Goal: Task Accomplishment & Management: Manage account settings

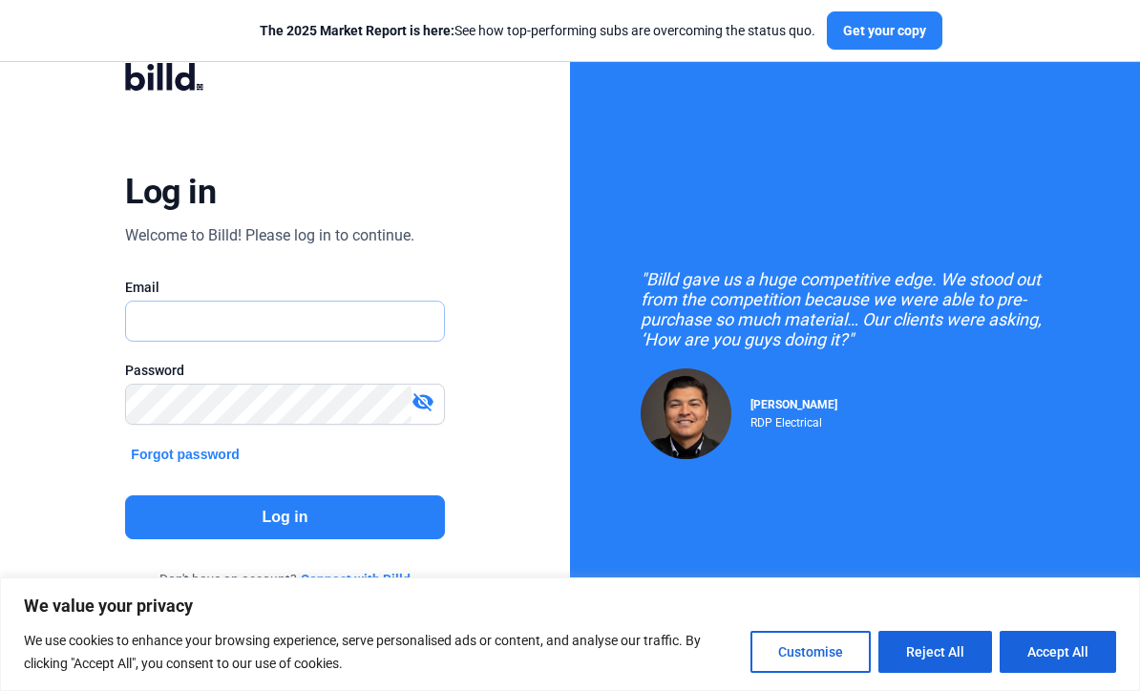
click at [263, 304] on input "text" at bounding box center [275, 321] width 298 height 39
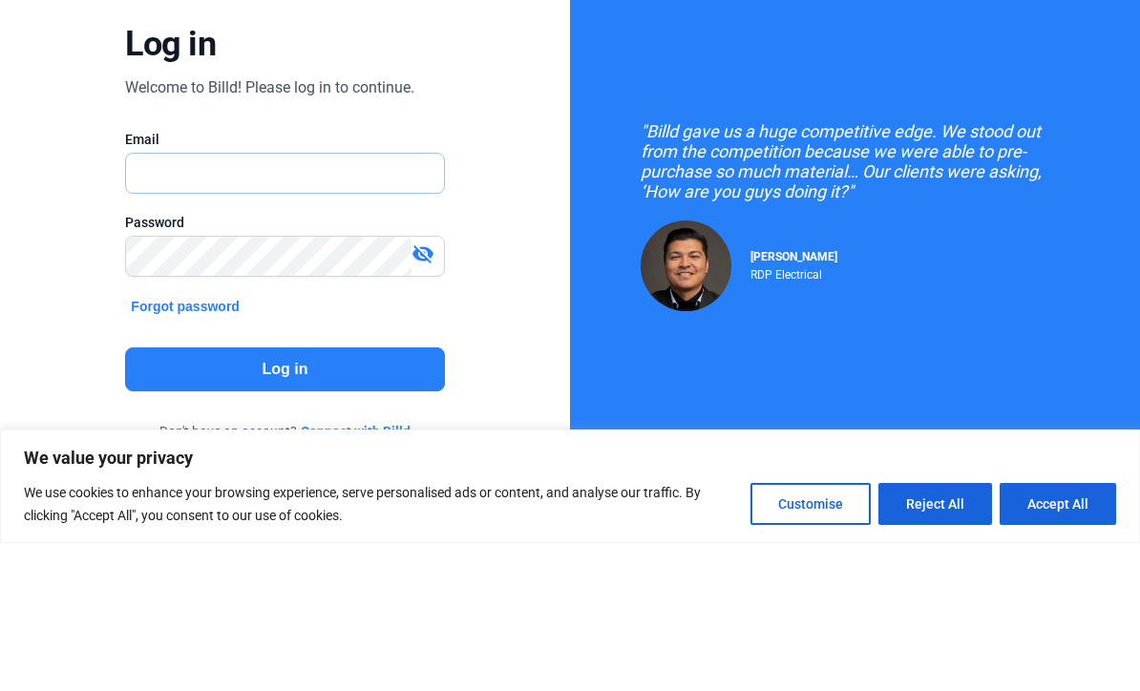
type input "[EMAIL_ADDRESS][DOMAIN_NAME]"
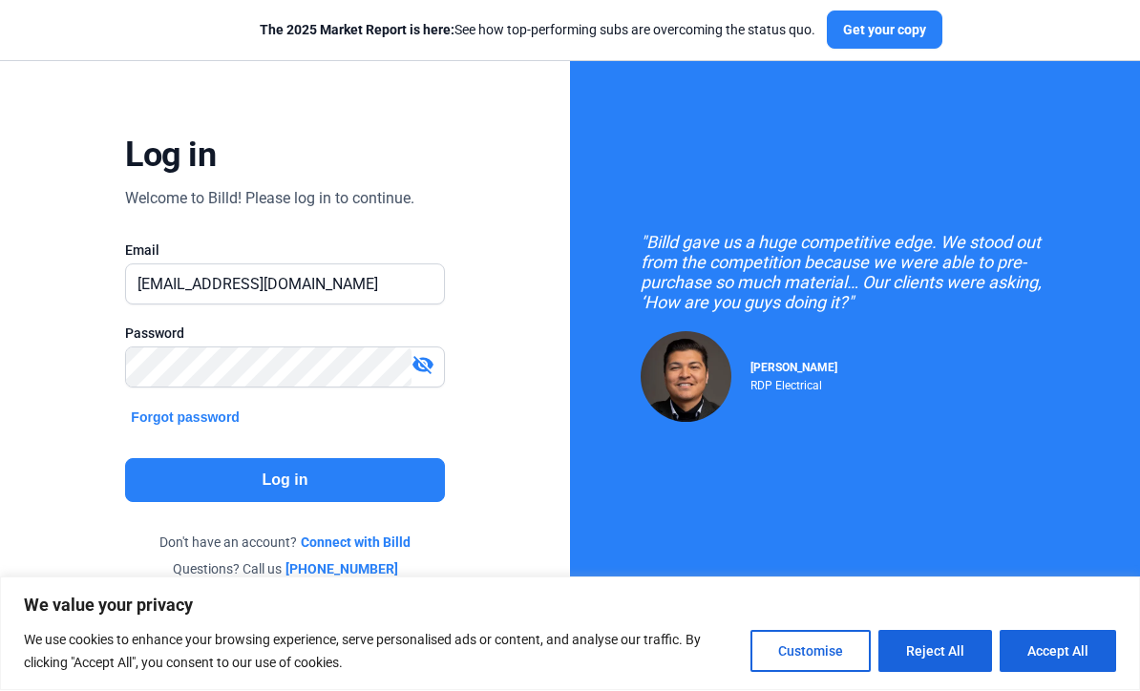
click at [304, 459] on button "Log in" at bounding box center [284, 481] width 319 height 44
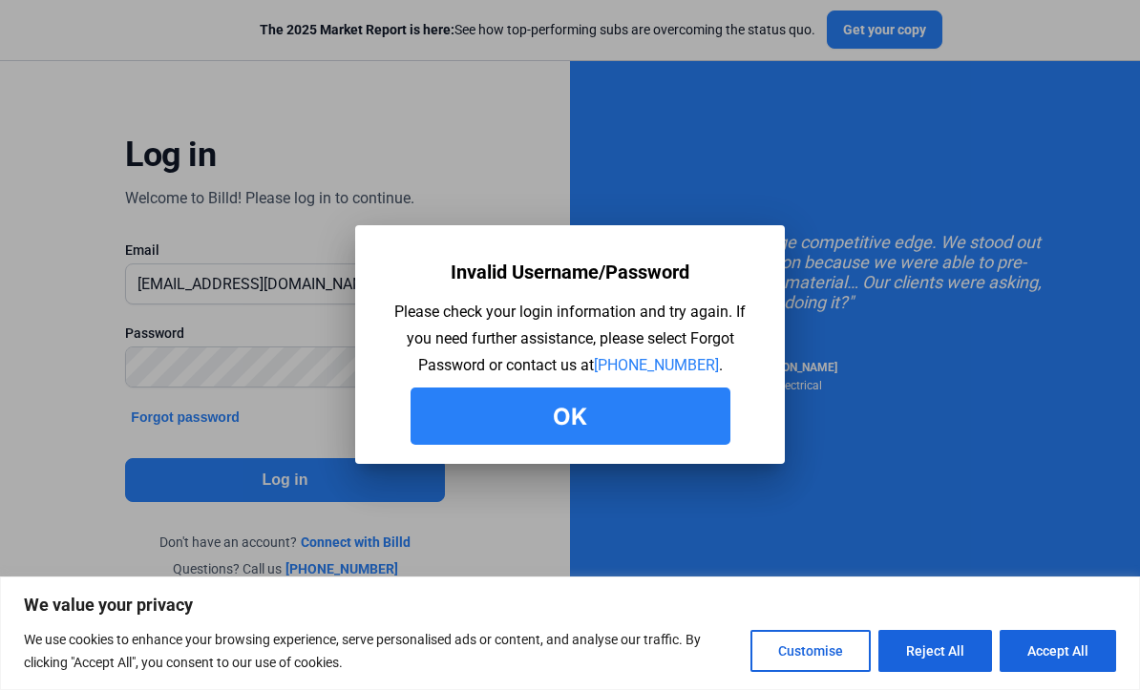
click at [572, 423] on button "Ok" at bounding box center [571, 417] width 320 height 57
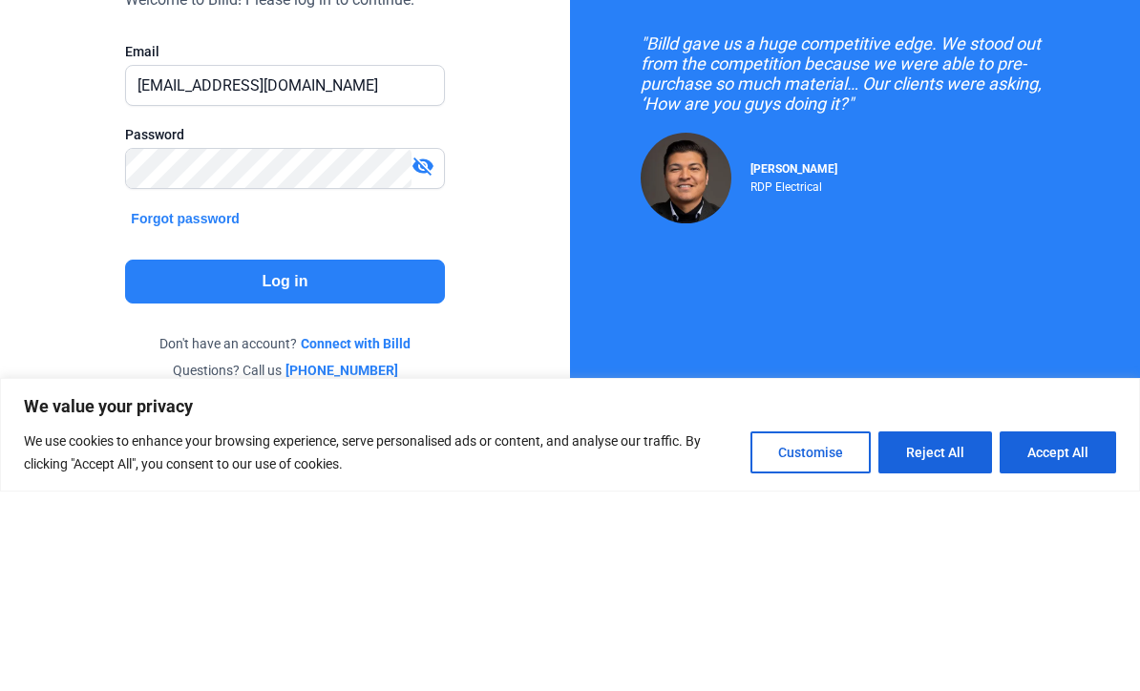
click at [349, 459] on button "Log in" at bounding box center [284, 481] width 319 height 44
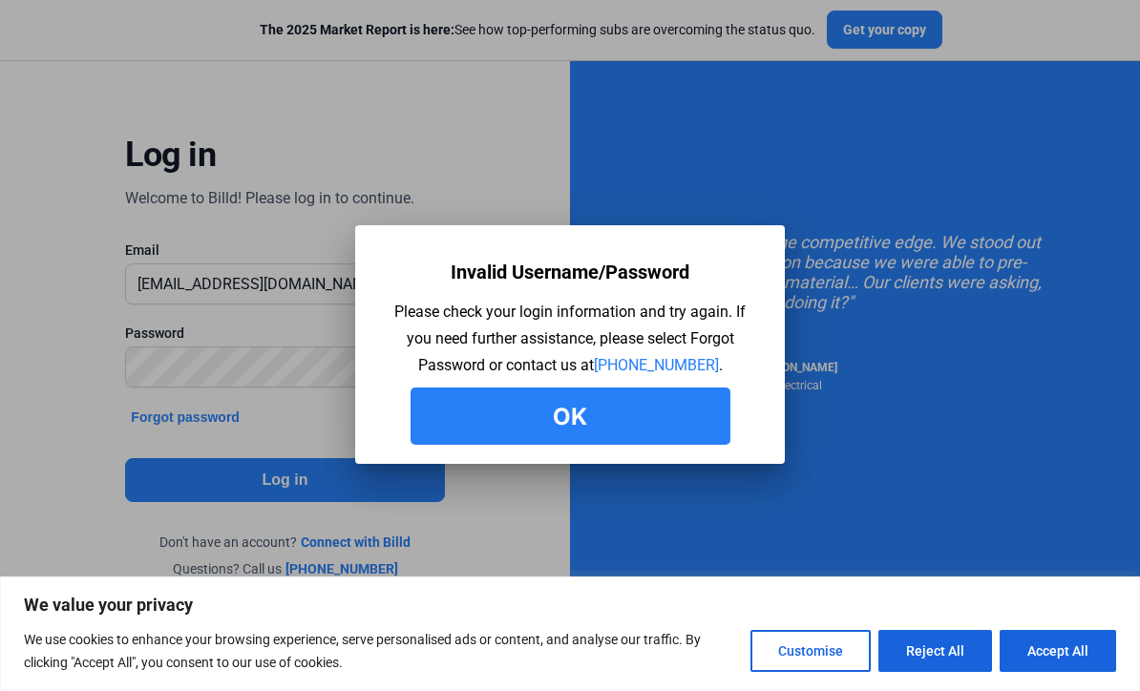
click at [573, 421] on button "Ok" at bounding box center [571, 417] width 320 height 57
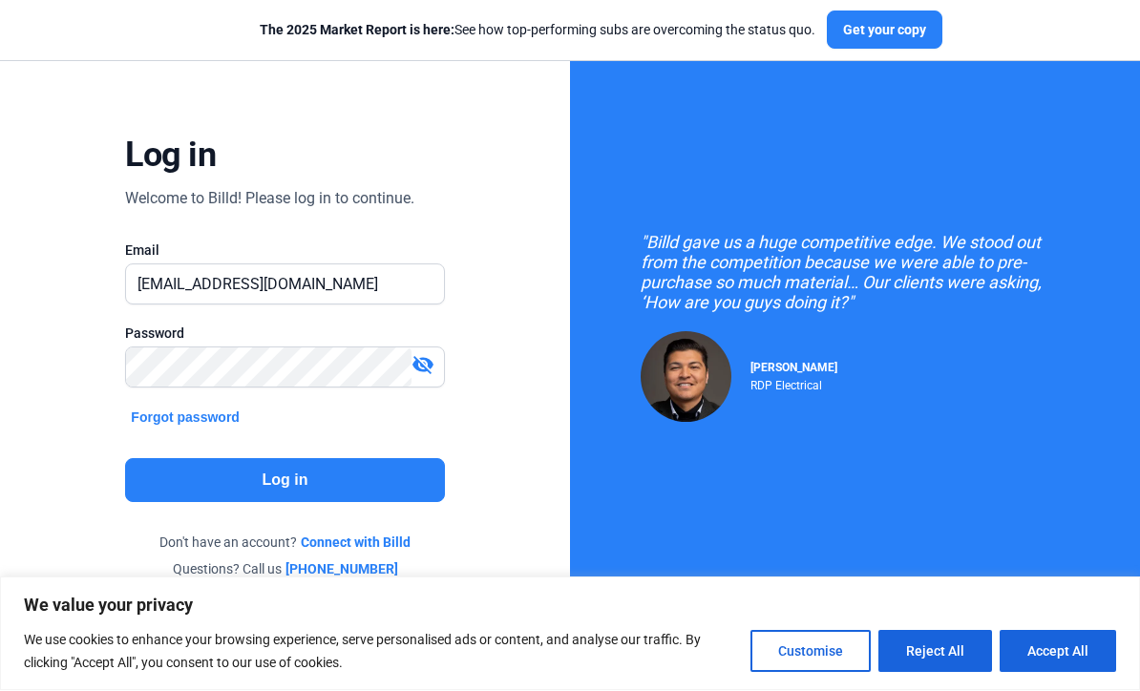
click at [514, 436] on div "Log in Welcome to Billd! Please log in to continue. Email [EMAIL_ADDRESS][DOMAI…" at bounding box center [285, 303] width 570 height 678
click at [420, 354] on mat-icon "visibility_off" at bounding box center [423, 365] width 23 height 23
click at [424, 354] on mat-icon "visibility" at bounding box center [423, 365] width 23 height 23
click at [423, 354] on mat-icon "visibility_off" at bounding box center [423, 365] width 23 height 23
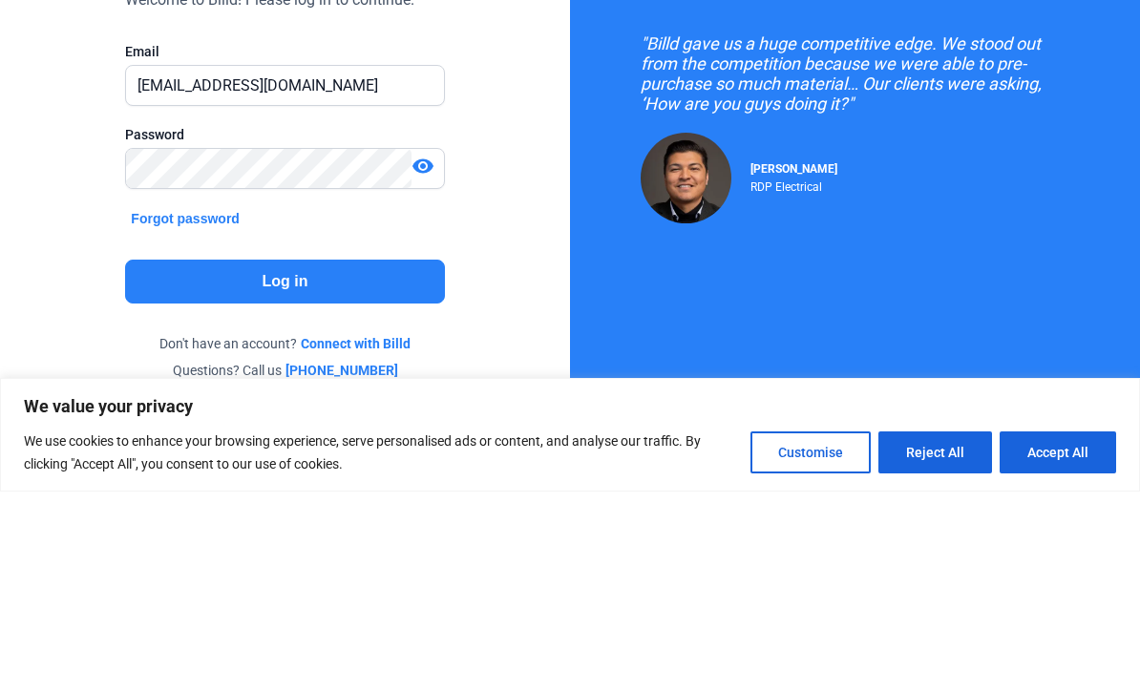
click at [383, 459] on button "Log in" at bounding box center [284, 481] width 319 height 44
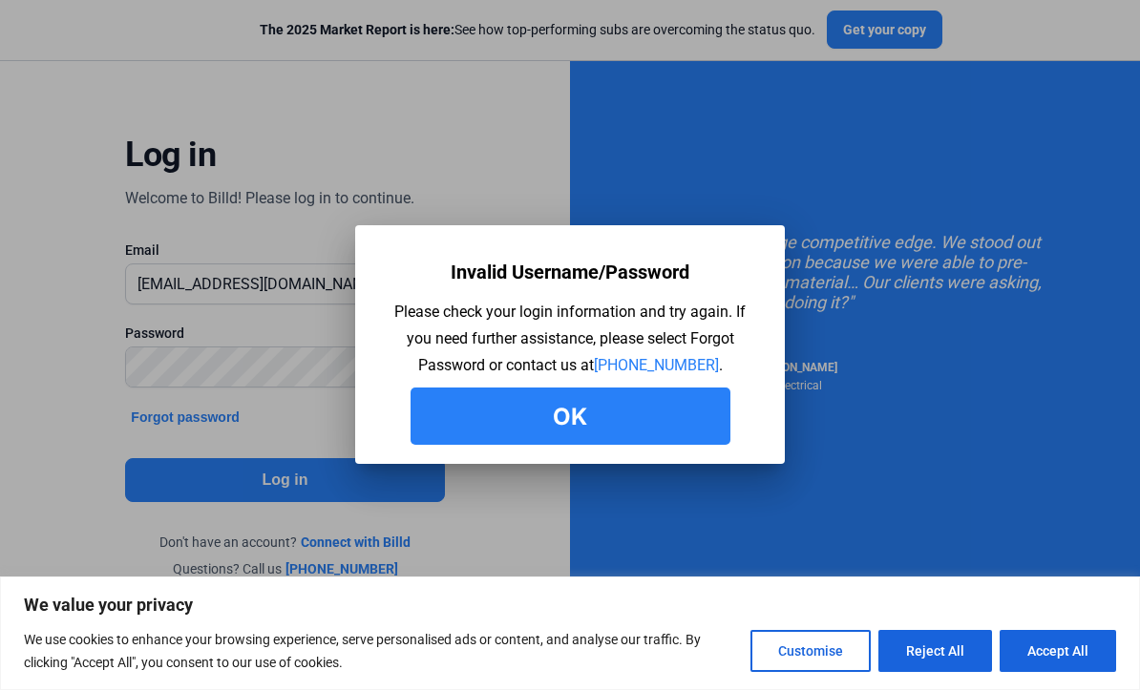
click at [665, 412] on button "Ok" at bounding box center [571, 417] width 320 height 57
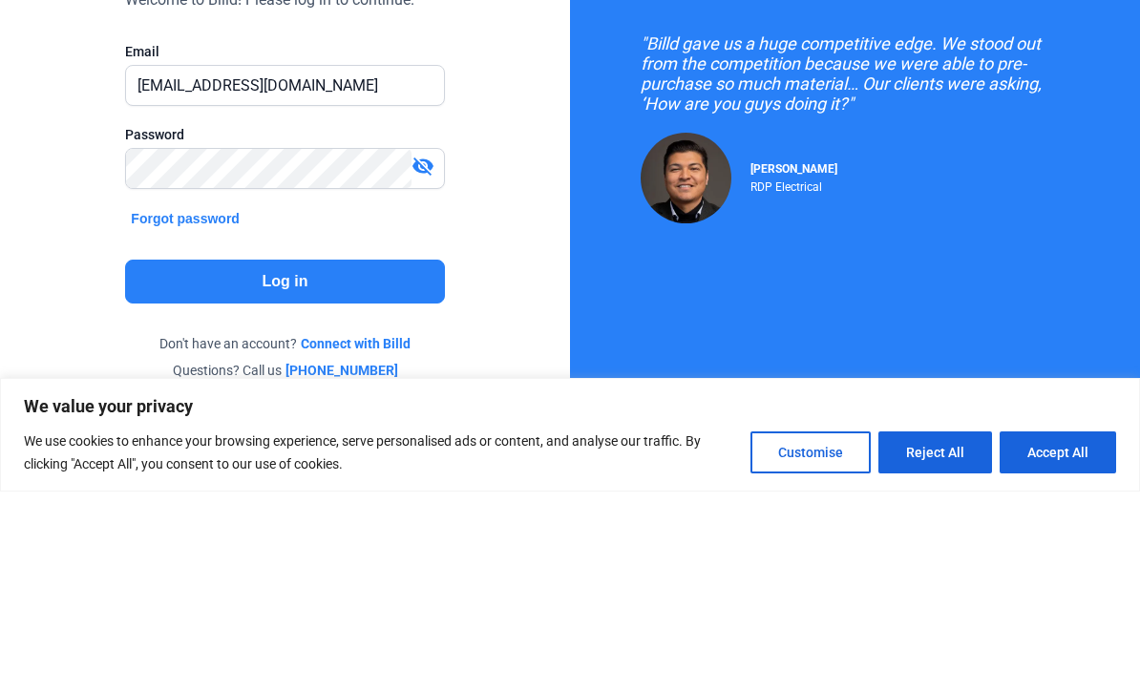
click at [358, 459] on button "Log in" at bounding box center [284, 481] width 319 height 44
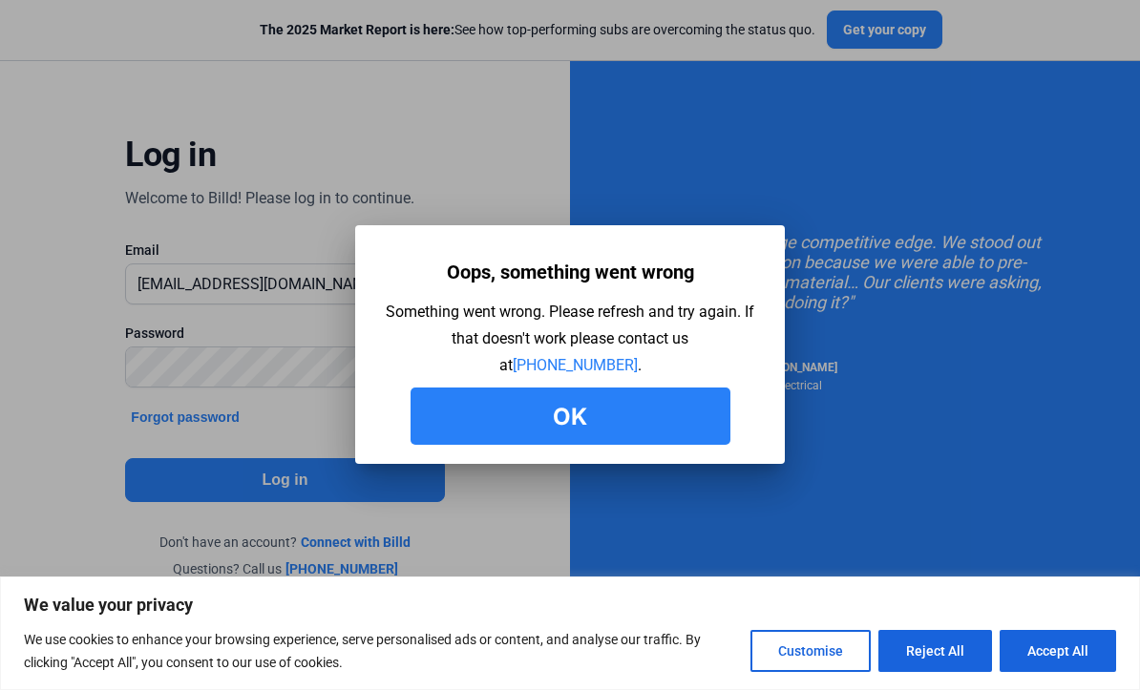
click at [660, 410] on button "Ok" at bounding box center [571, 417] width 320 height 57
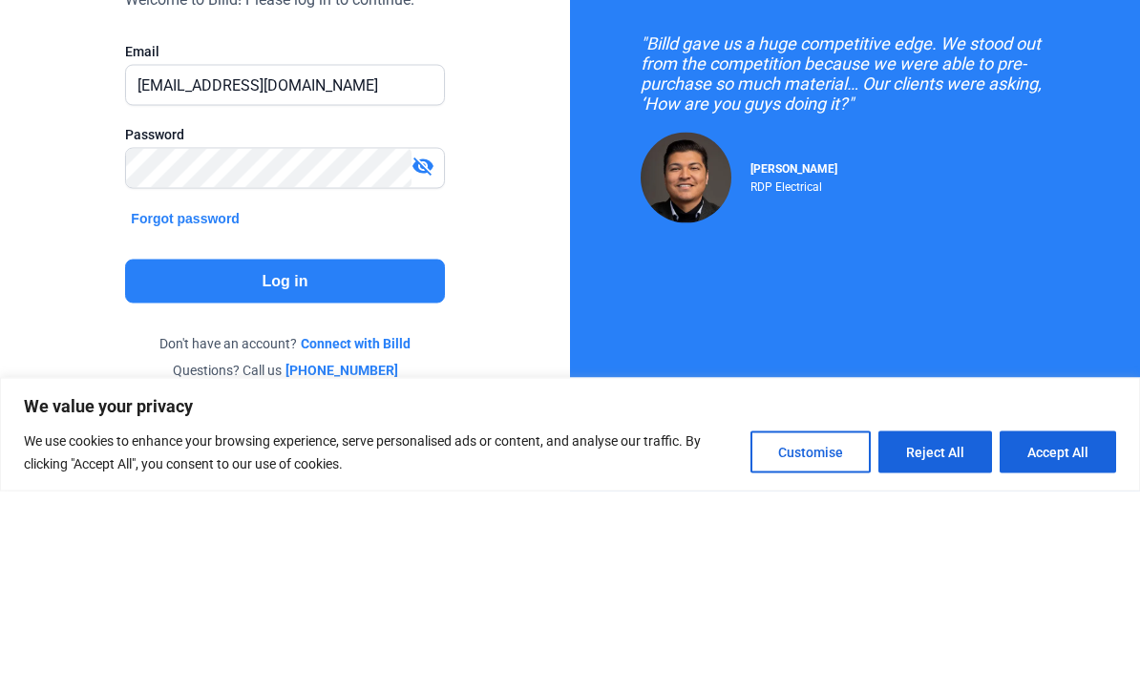
click at [442, 354] on div "visibility_off" at bounding box center [428, 367] width 32 height 27
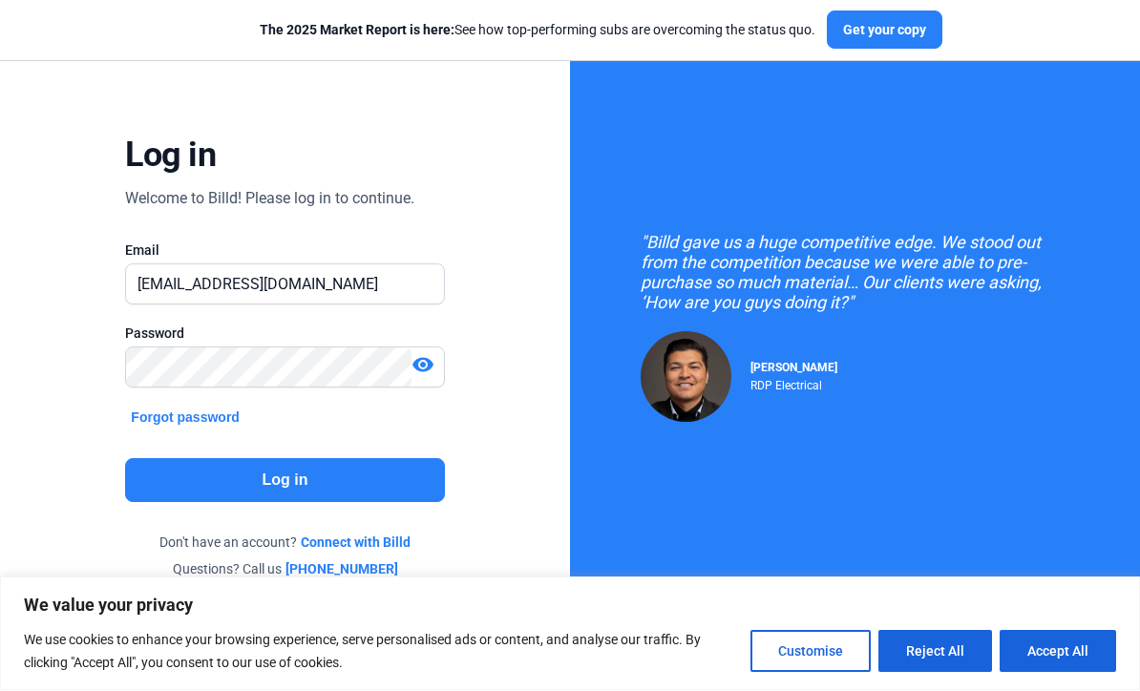
click at [426, 354] on mat-icon "visibility" at bounding box center [423, 365] width 23 height 23
click at [440, 354] on div "visibility_off" at bounding box center [428, 367] width 32 height 27
click at [367, 459] on button "Log in" at bounding box center [284, 481] width 319 height 44
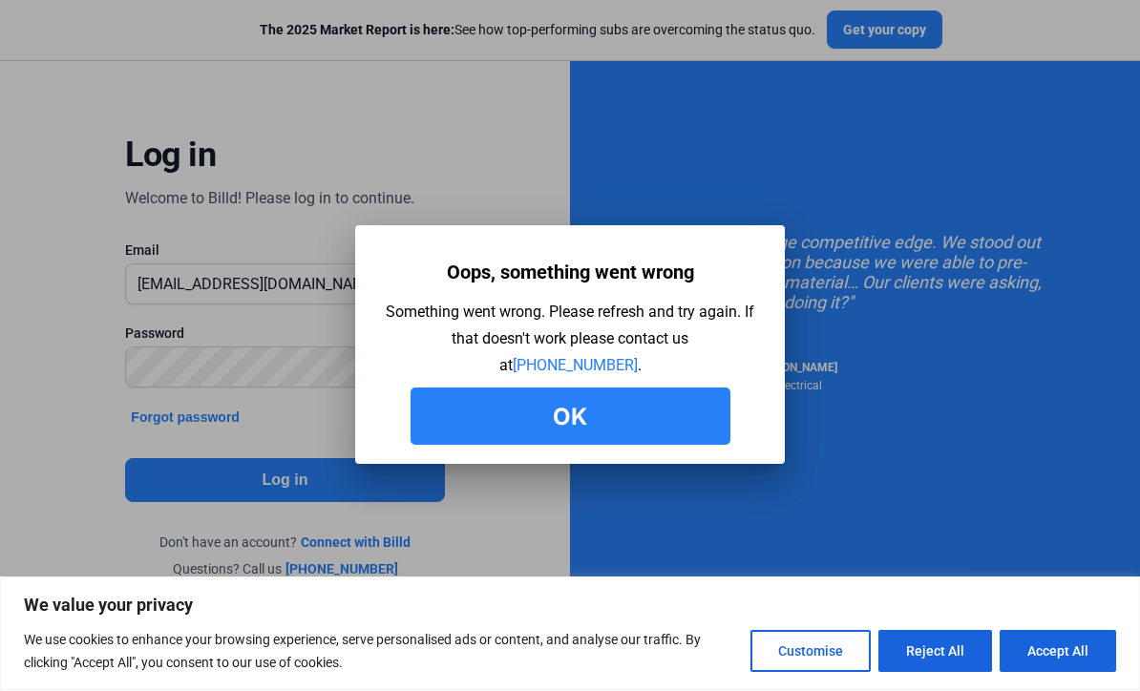
click at [687, 412] on button "Ok" at bounding box center [571, 417] width 320 height 57
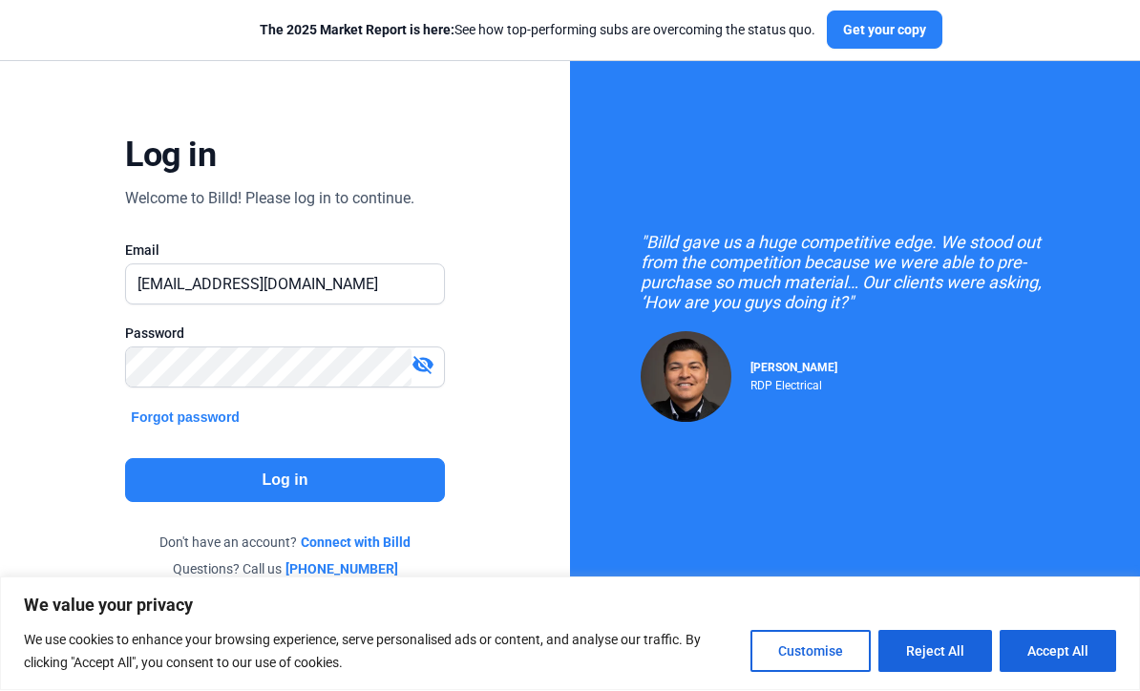
click at [221, 408] on button "Forgot password" at bounding box center [185, 418] width 120 height 21
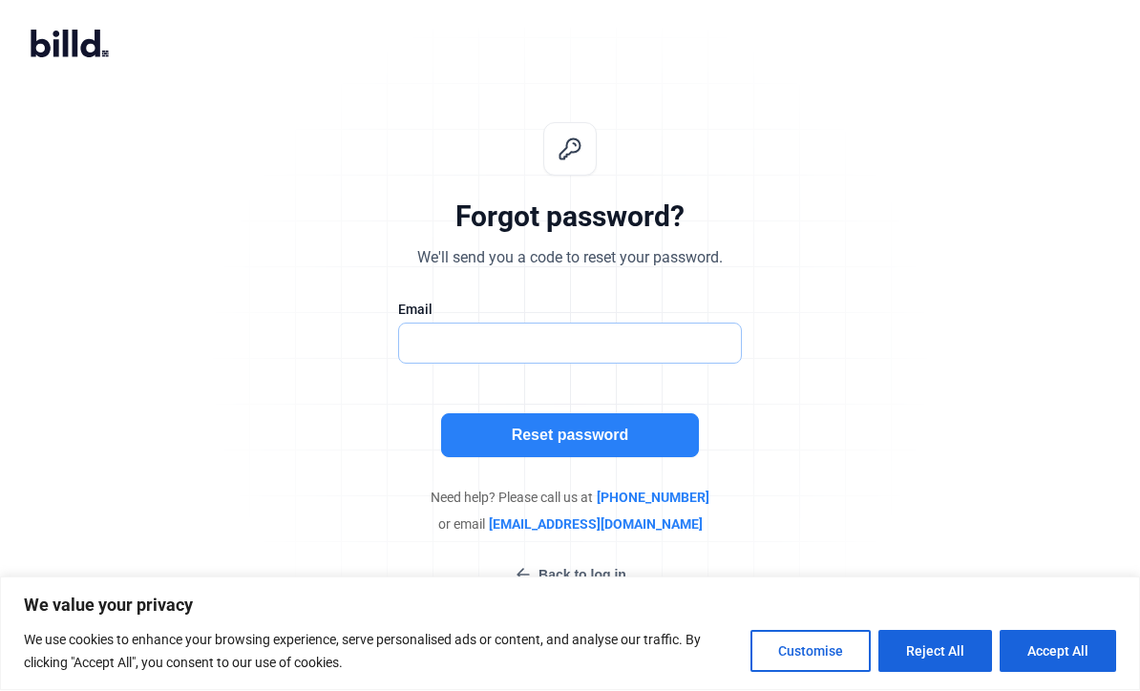
click at [600, 325] on input "text" at bounding box center [560, 344] width 322 height 39
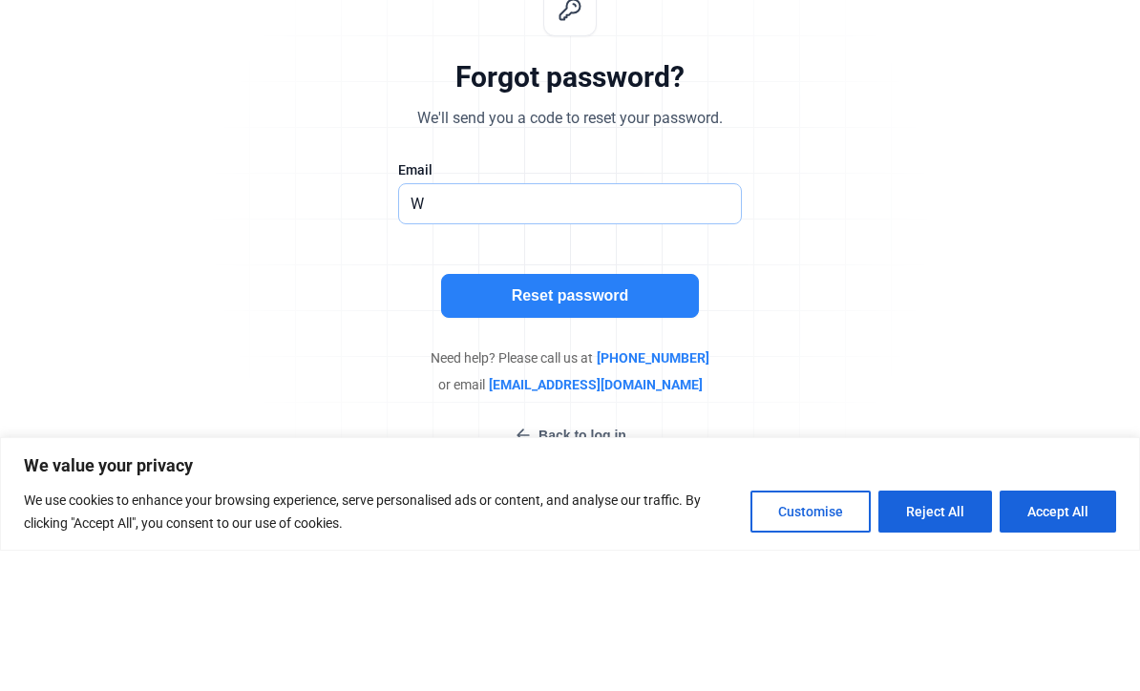
type input "Wh"
type input "[EMAIL_ADDRESS][DOMAIN_NAME]"
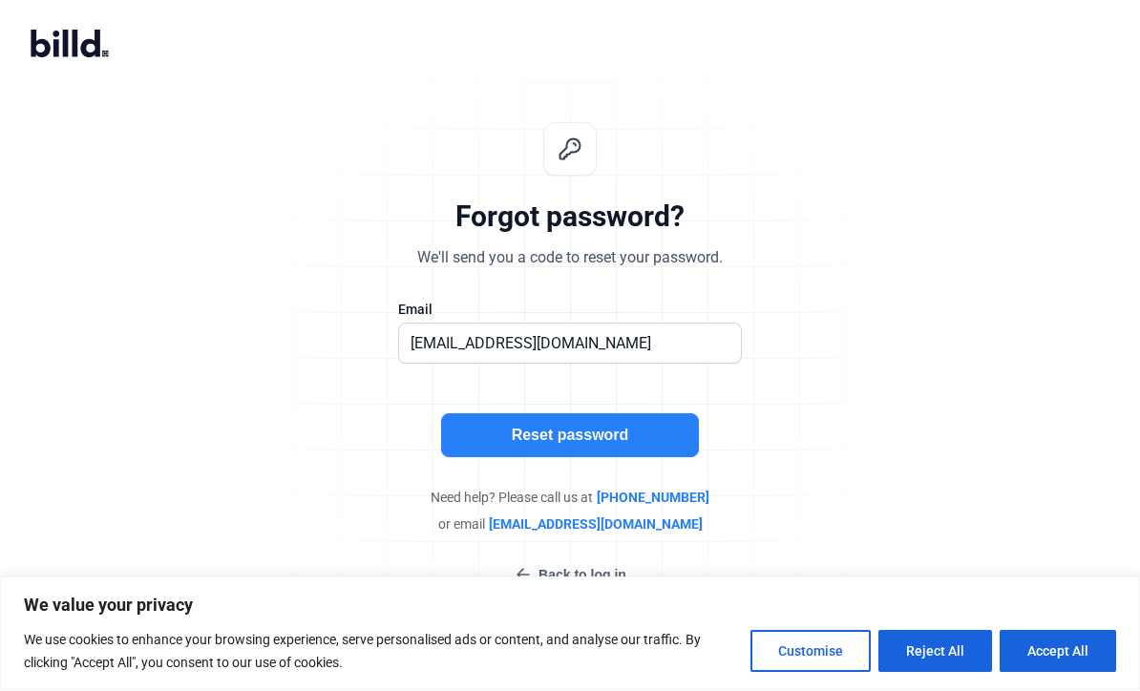
click at [591, 414] on button "Reset password" at bounding box center [570, 436] width 258 height 44
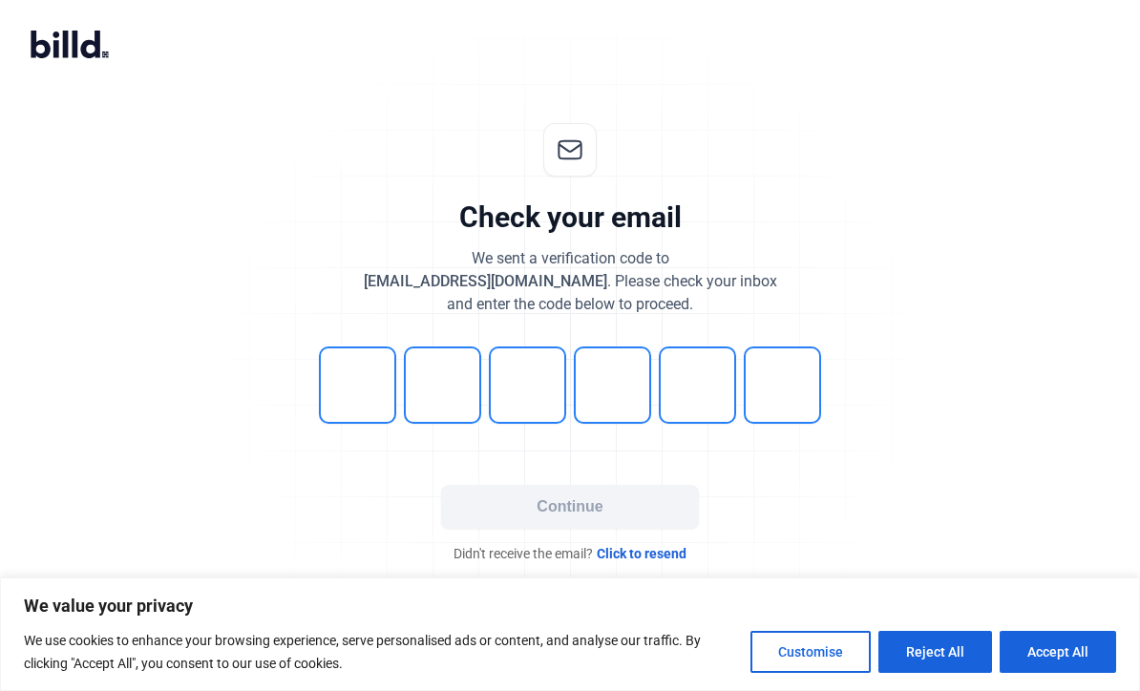
click at [922, 223] on div "Check your email We sent a verification code to [EMAIL_ADDRESS][DOMAIN_NAME] . …" at bounding box center [570, 343] width 1140 height 501
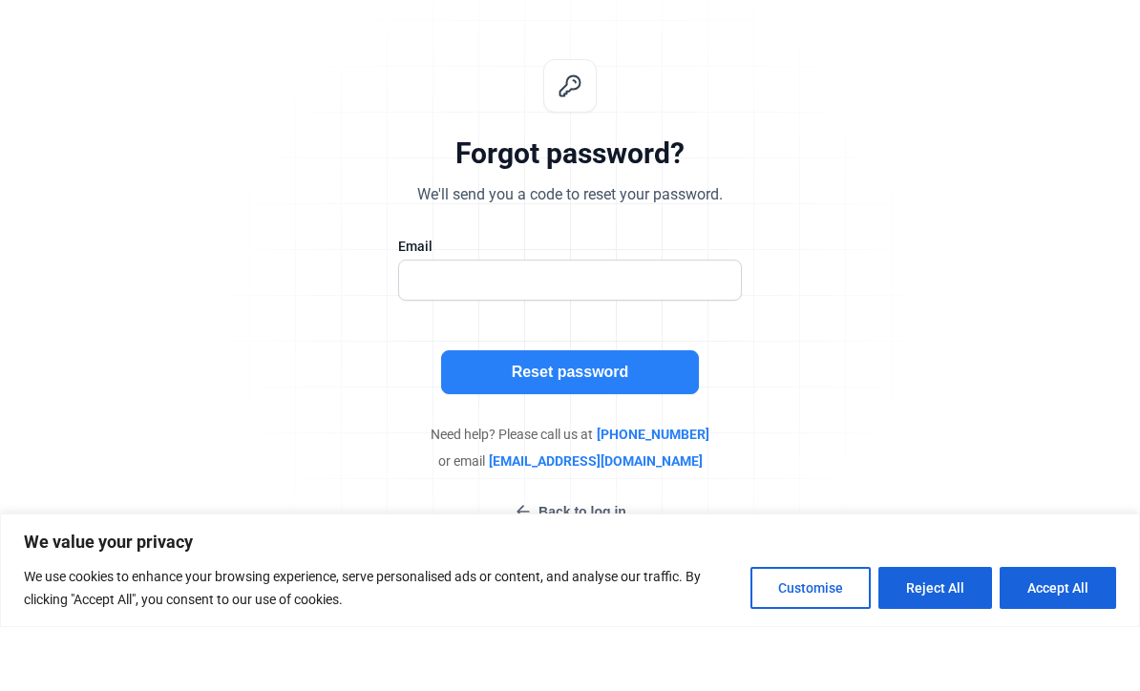
click at [623, 414] on button "Reset password" at bounding box center [570, 436] width 258 height 44
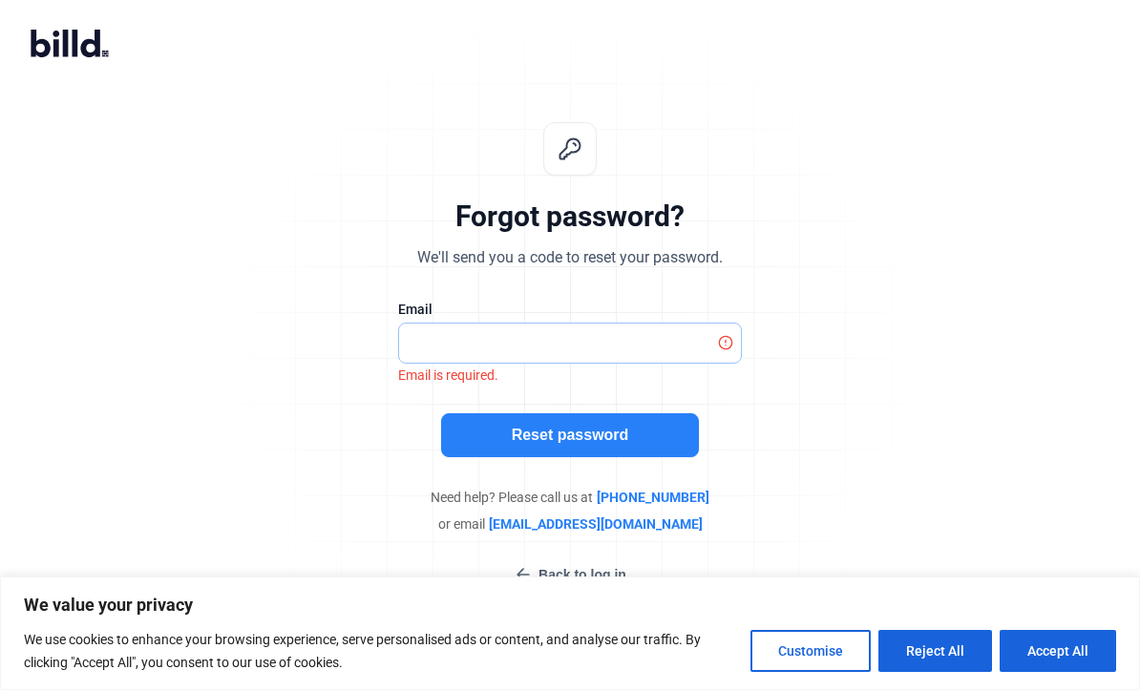
click at [591, 325] on input "text" at bounding box center [560, 344] width 322 height 39
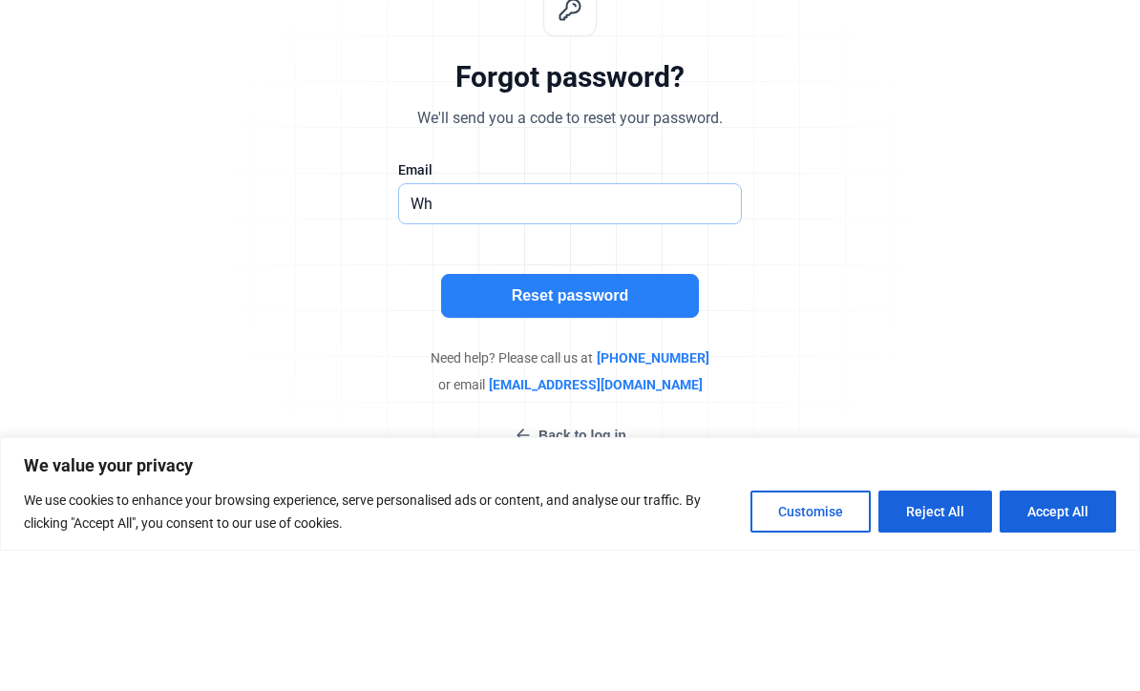
type input "Wha"
type input "[EMAIL_ADDRESS][DOMAIN_NAME]"
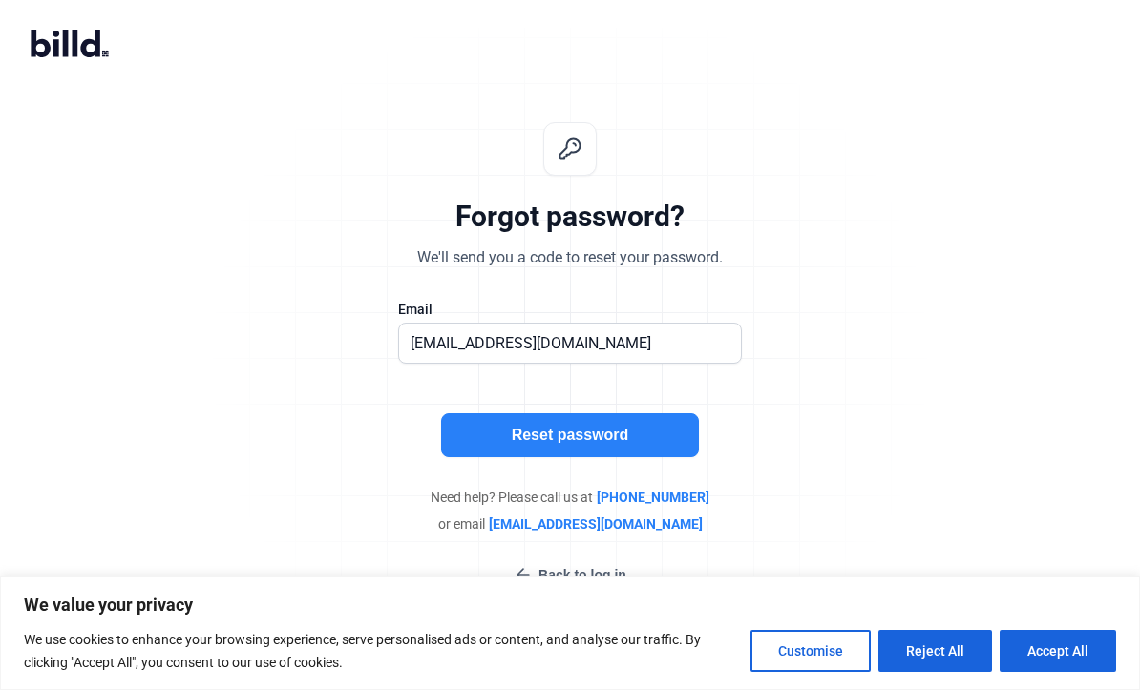
click at [597, 414] on button "Reset password" at bounding box center [570, 436] width 258 height 44
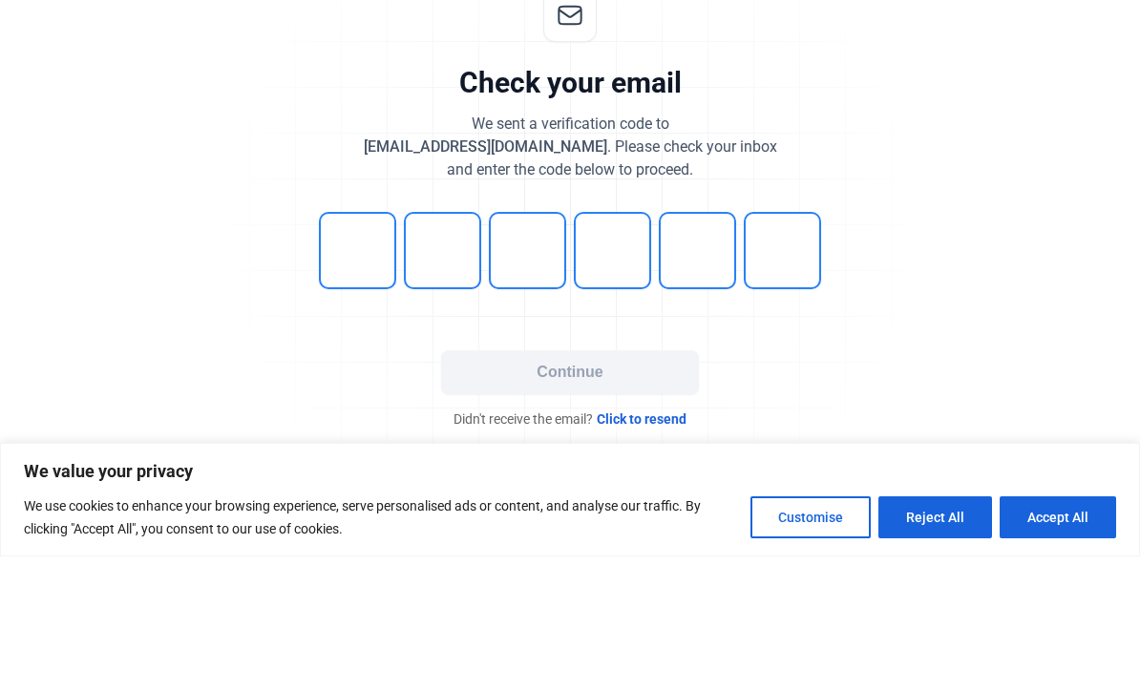
type input "1"
type input "9"
type input "6"
type input "5"
type input "0"
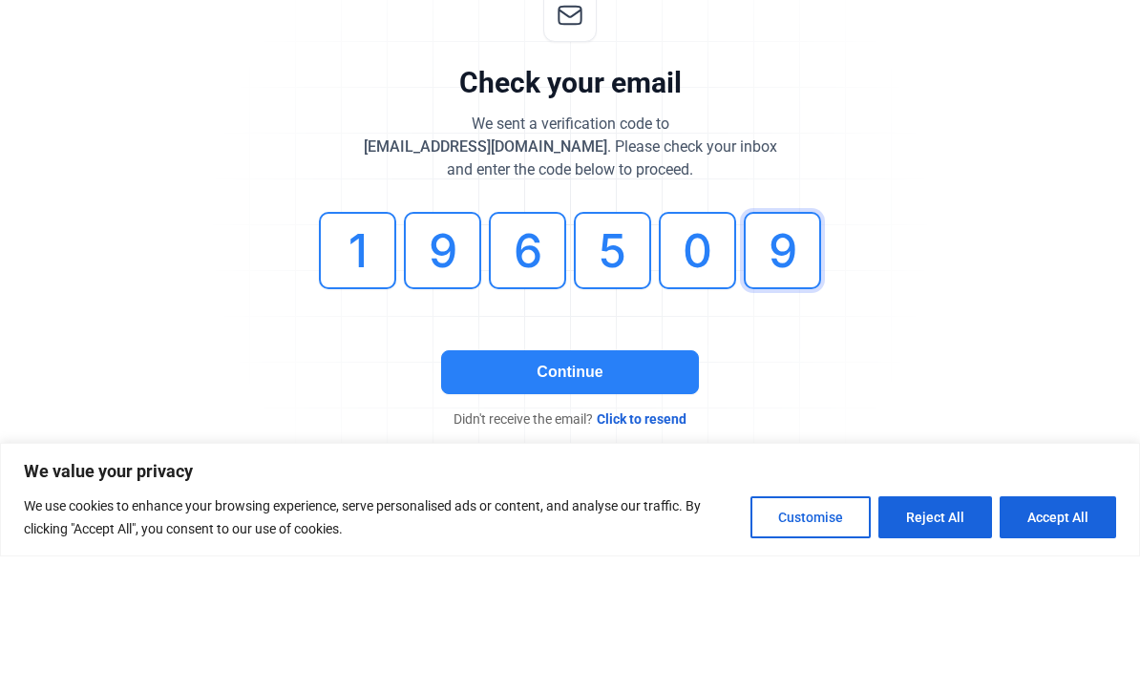
type input "9"
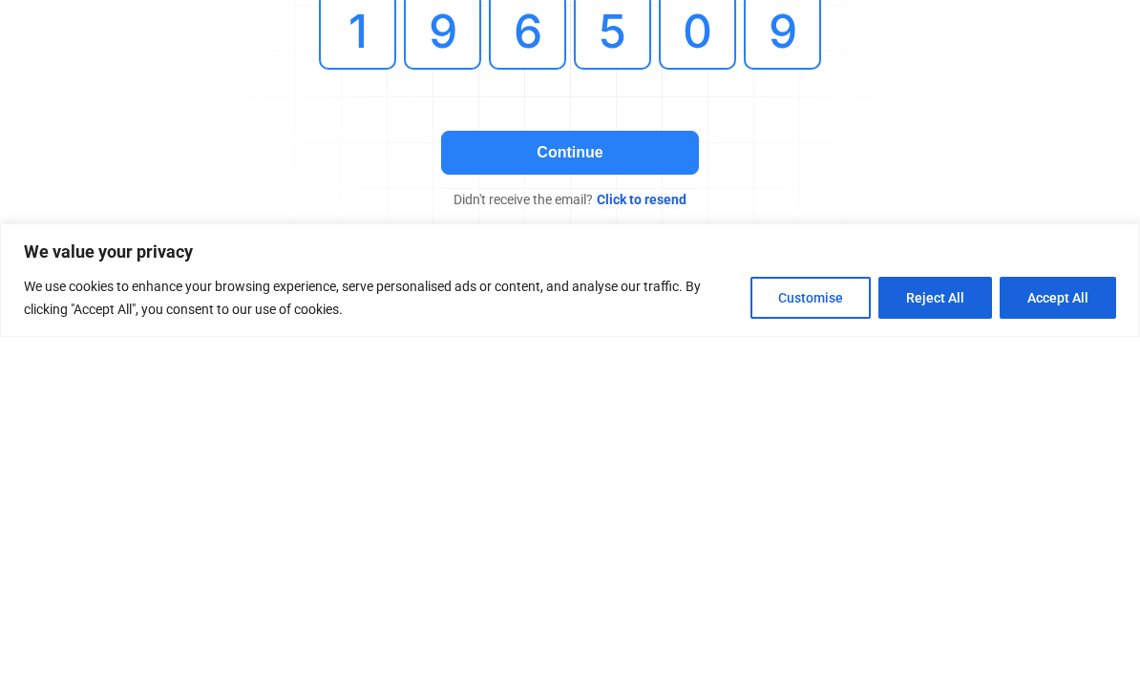
click at [615, 485] on button "Continue" at bounding box center [570, 507] width 258 height 44
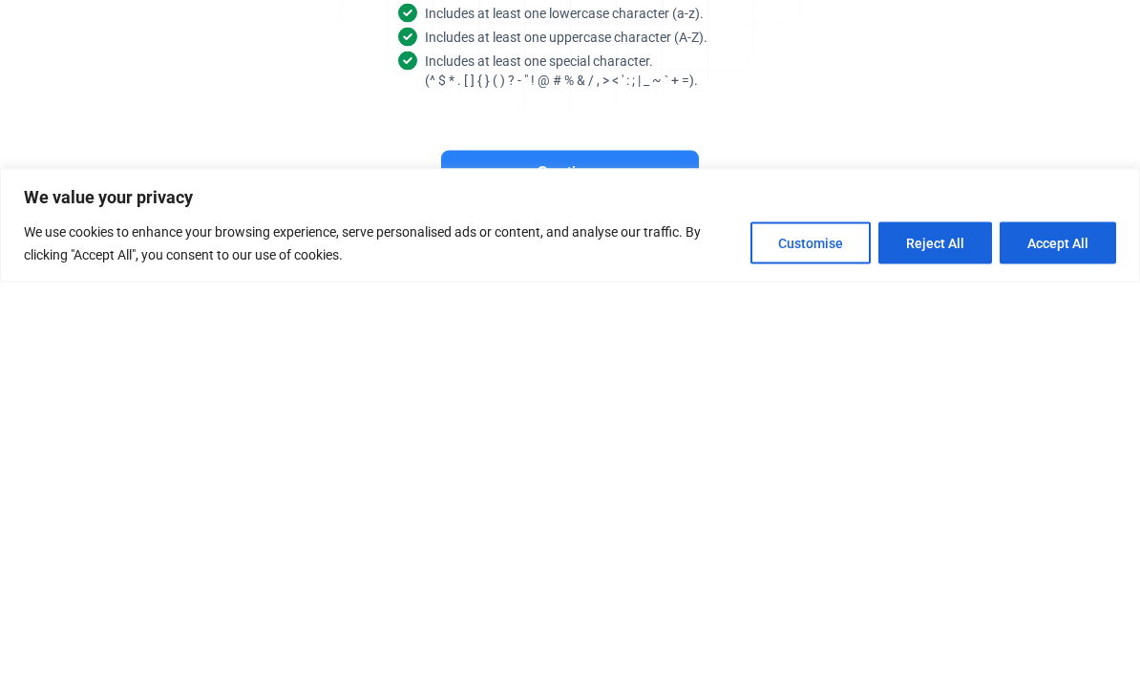
scroll to position [159, 0]
click at [641, 560] on button "Continue" at bounding box center [570, 582] width 258 height 44
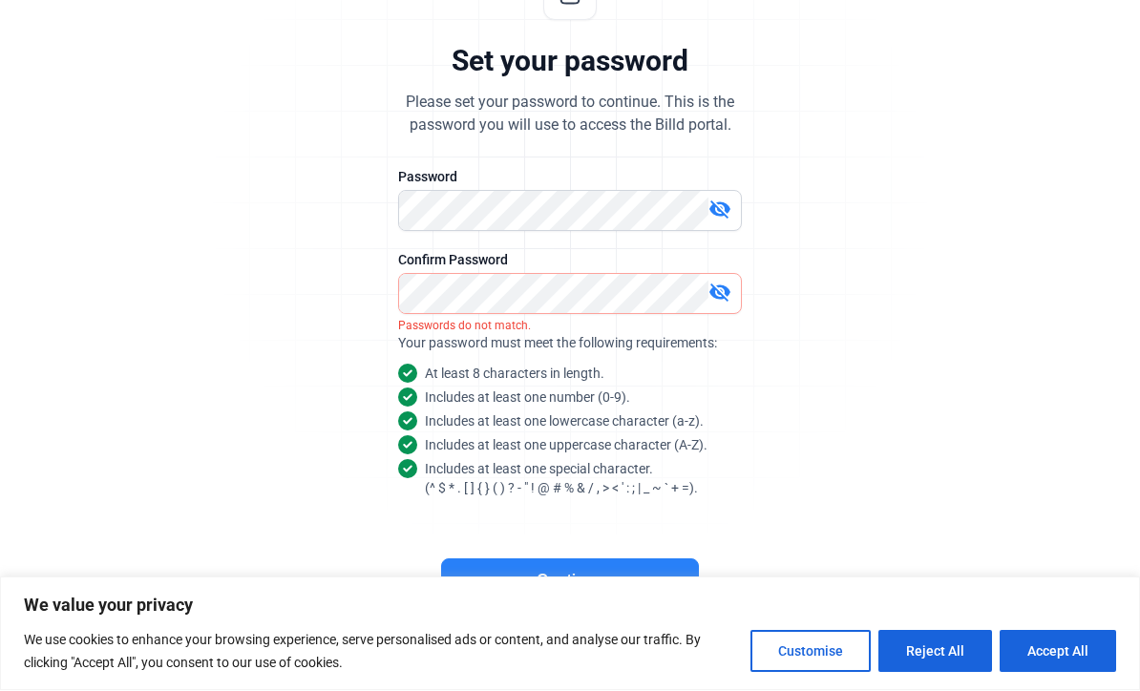
scroll to position [155, 0]
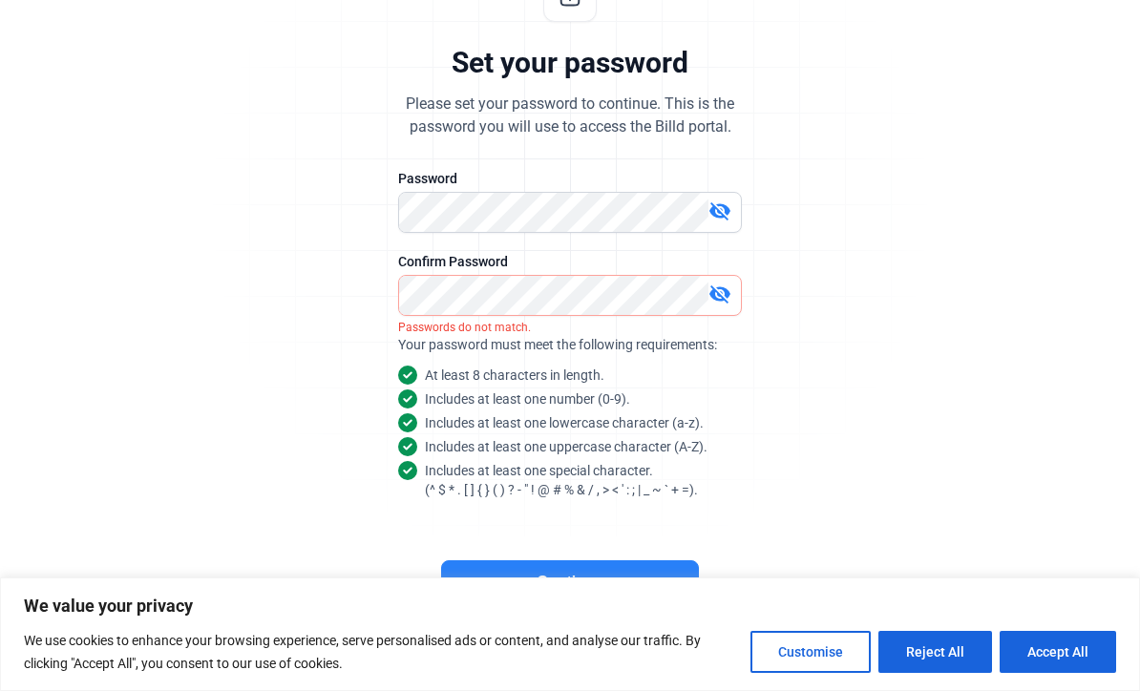
click at [735, 283] on div "visibility_off" at bounding box center [725, 296] width 32 height 27
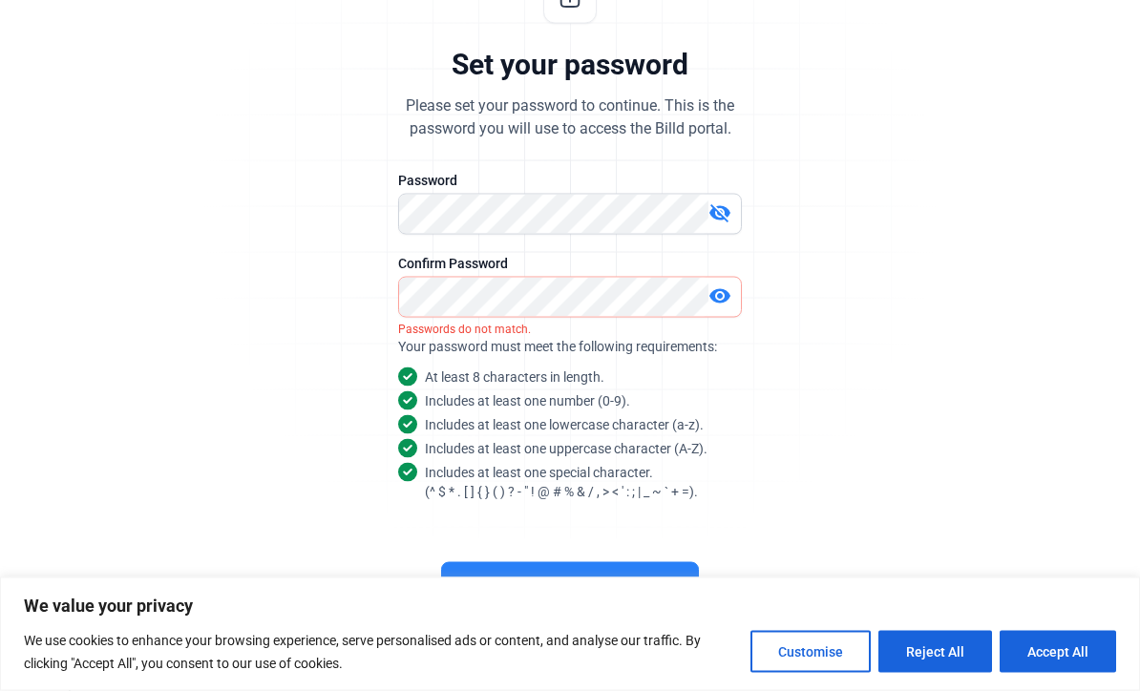
click at [728, 202] on mat-icon "visibility_off" at bounding box center [720, 213] width 23 height 23
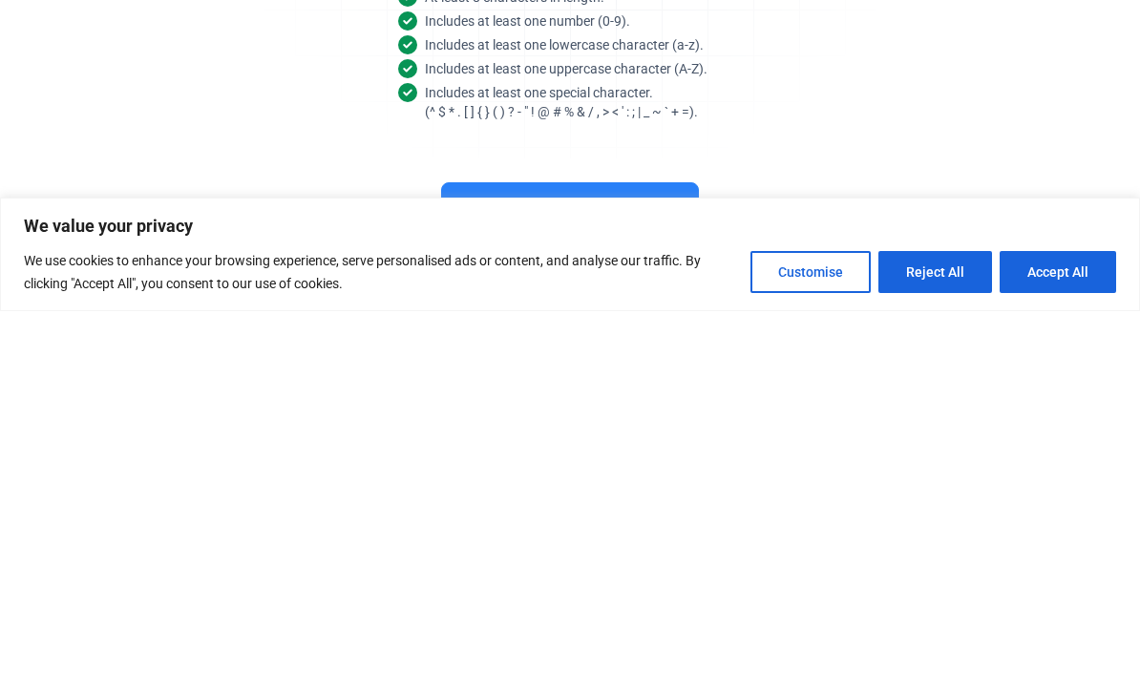
scroll to position [159, 0]
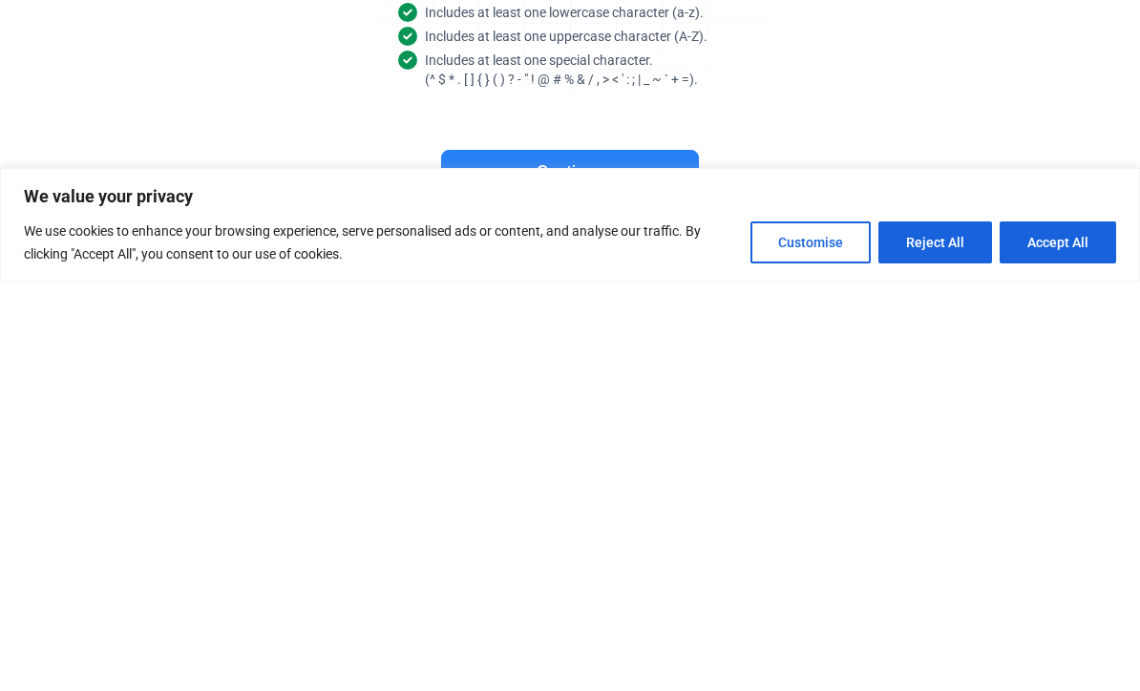
click at [645, 560] on button "Continue" at bounding box center [570, 582] width 258 height 44
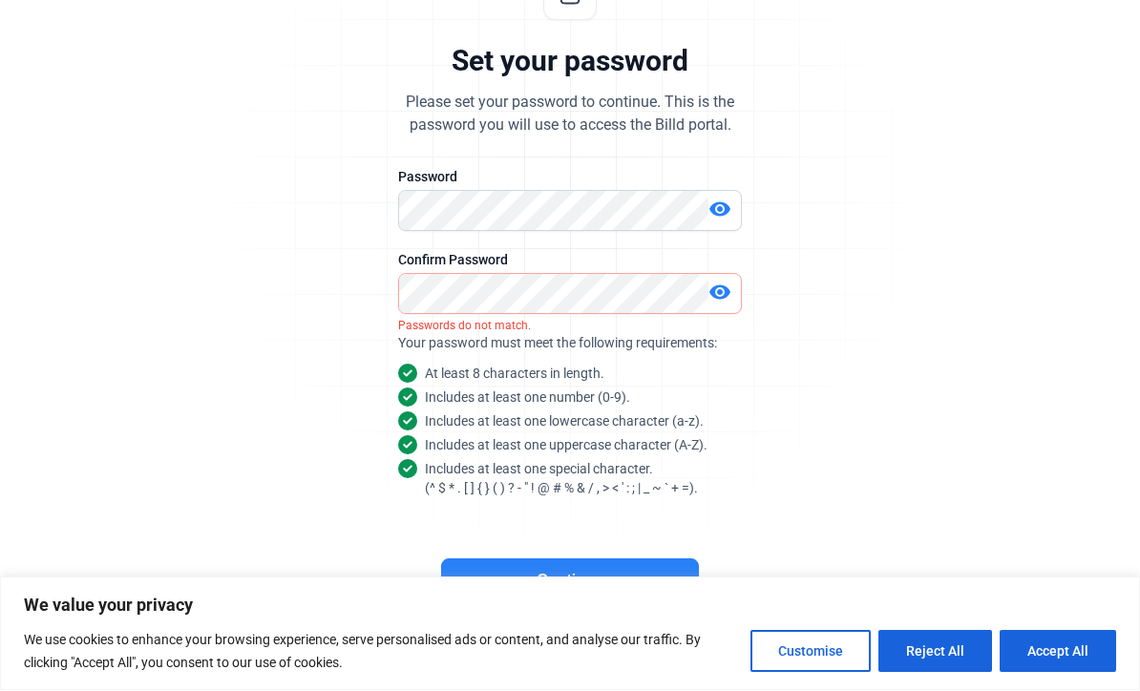
click at [628, 580] on div "We value your privacy We use cookies to enhance your browsing experience, serve…" at bounding box center [570, 635] width 1140 height 114
click at [631, 571] on button "Continue" at bounding box center [570, 582] width 258 height 44
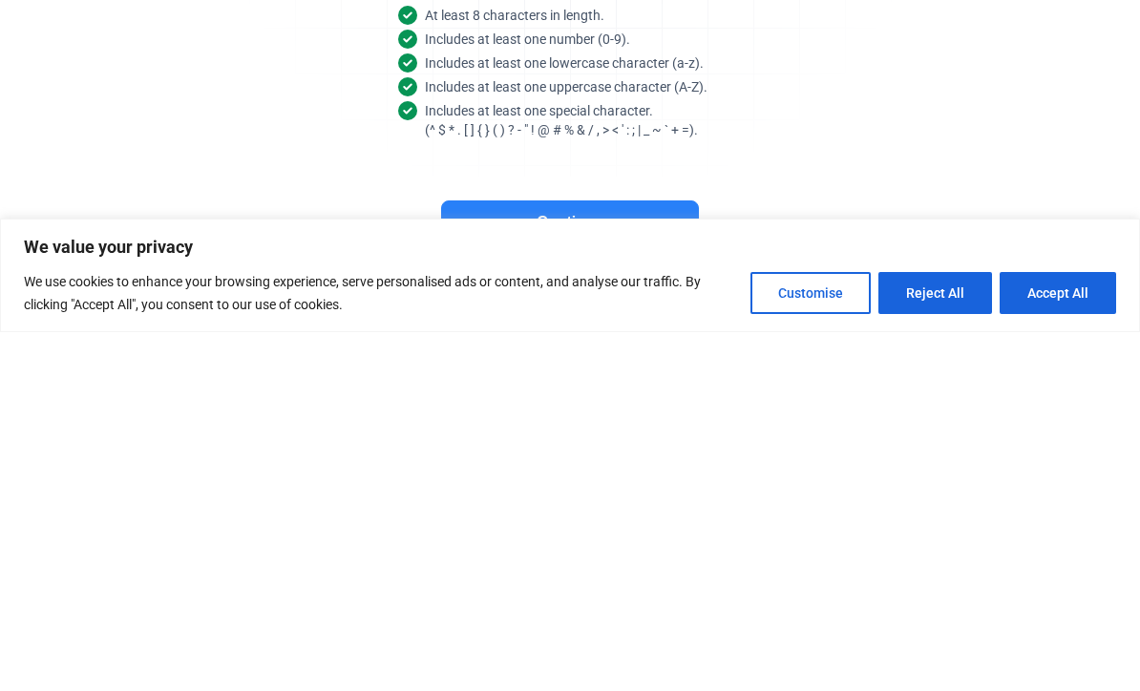
click at [643, 560] on button "Continue" at bounding box center [570, 582] width 258 height 44
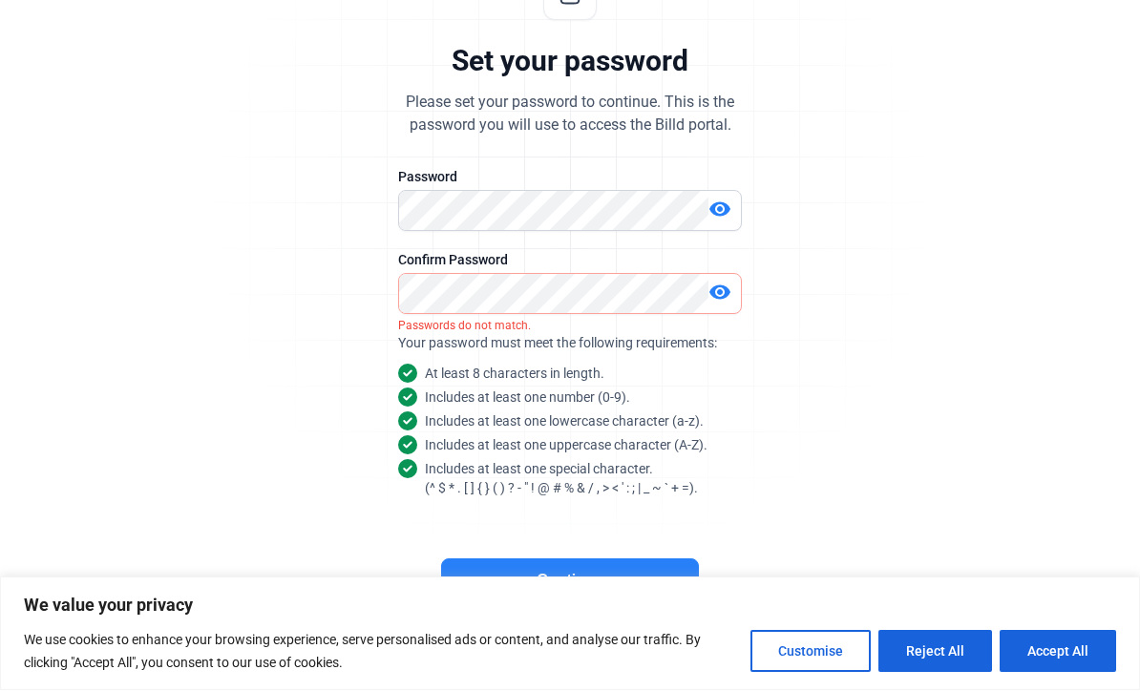
click at [593, 566] on button "Continue" at bounding box center [570, 582] width 258 height 44
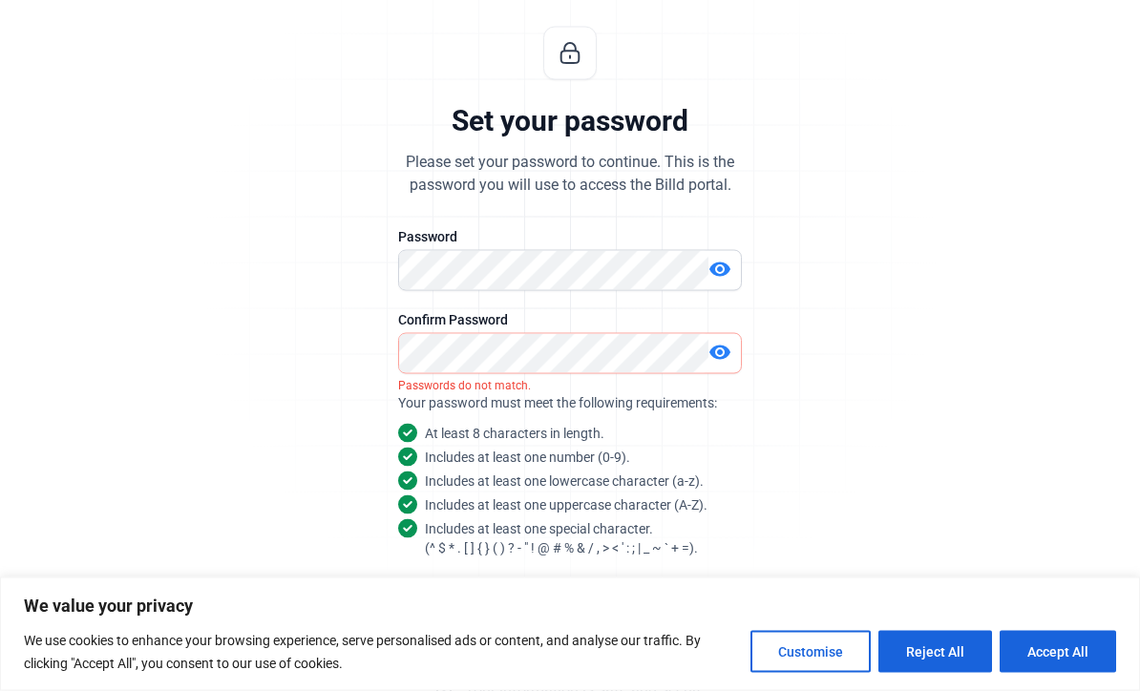
scroll to position [96, 0]
click at [947, 673] on button "Reject All" at bounding box center [936, 652] width 114 height 42
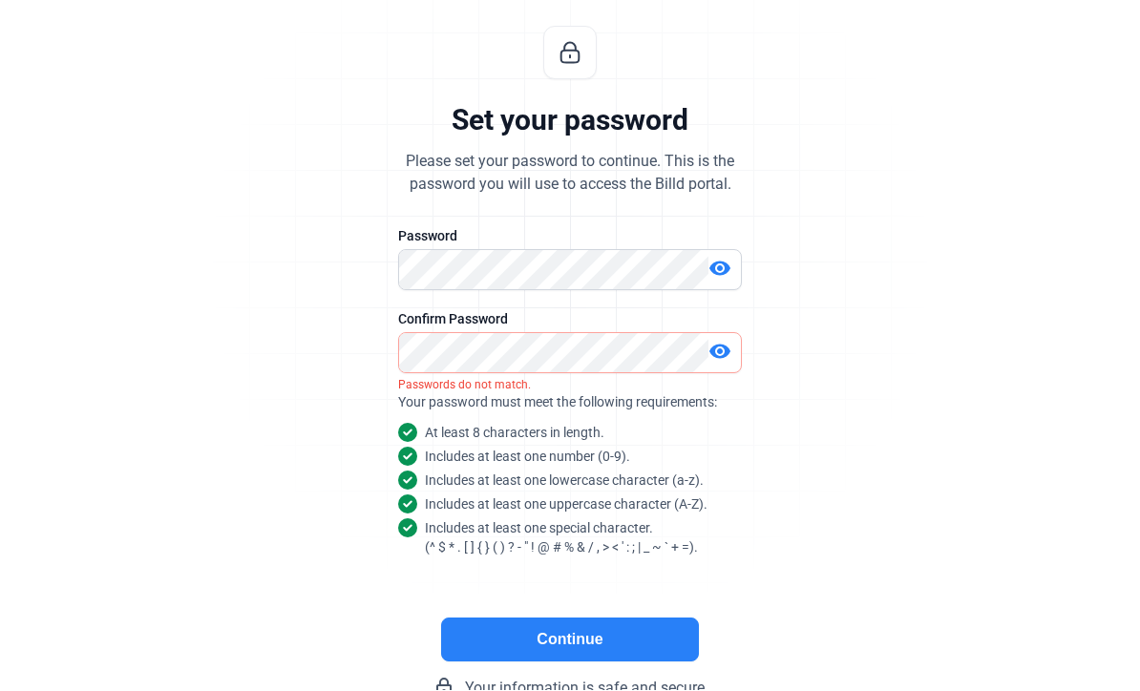
click at [559, 648] on button "Continue" at bounding box center [570, 641] width 258 height 44
click at [563, 638] on button "Continue" at bounding box center [570, 641] width 258 height 44
click at [570, 646] on button "Continue" at bounding box center [570, 641] width 258 height 44
click at [630, 644] on button "Continue" at bounding box center [570, 641] width 258 height 44
click at [629, 644] on button "Continue" at bounding box center [570, 641] width 258 height 44
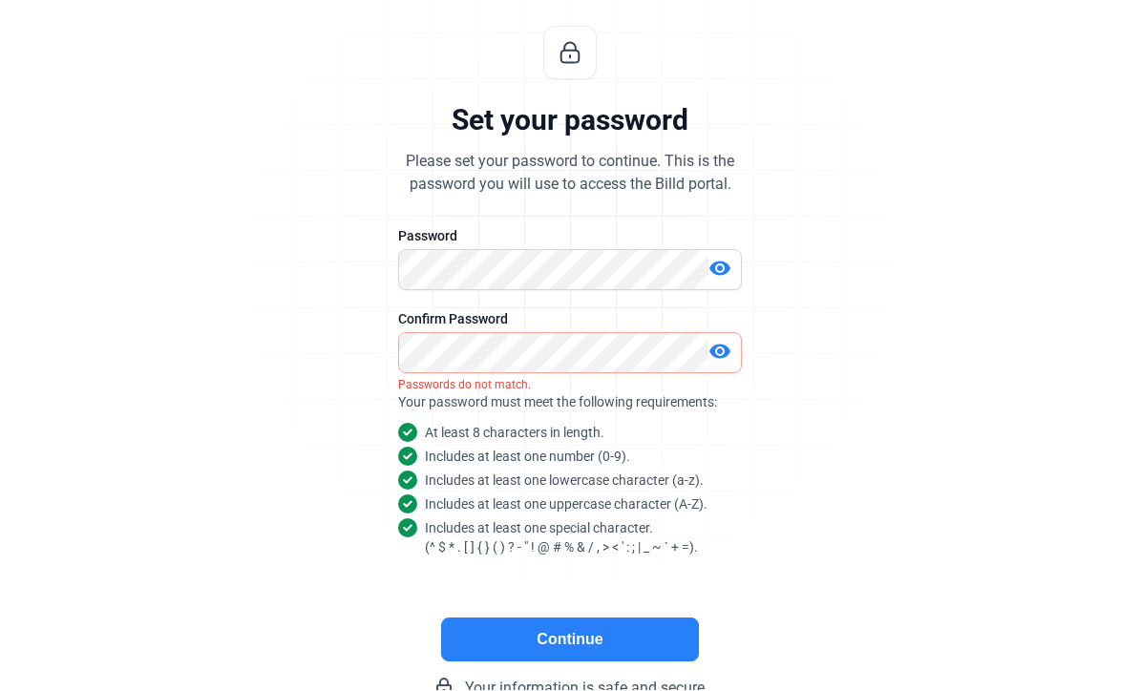
click at [642, 646] on button "Continue" at bounding box center [570, 641] width 258 height 44
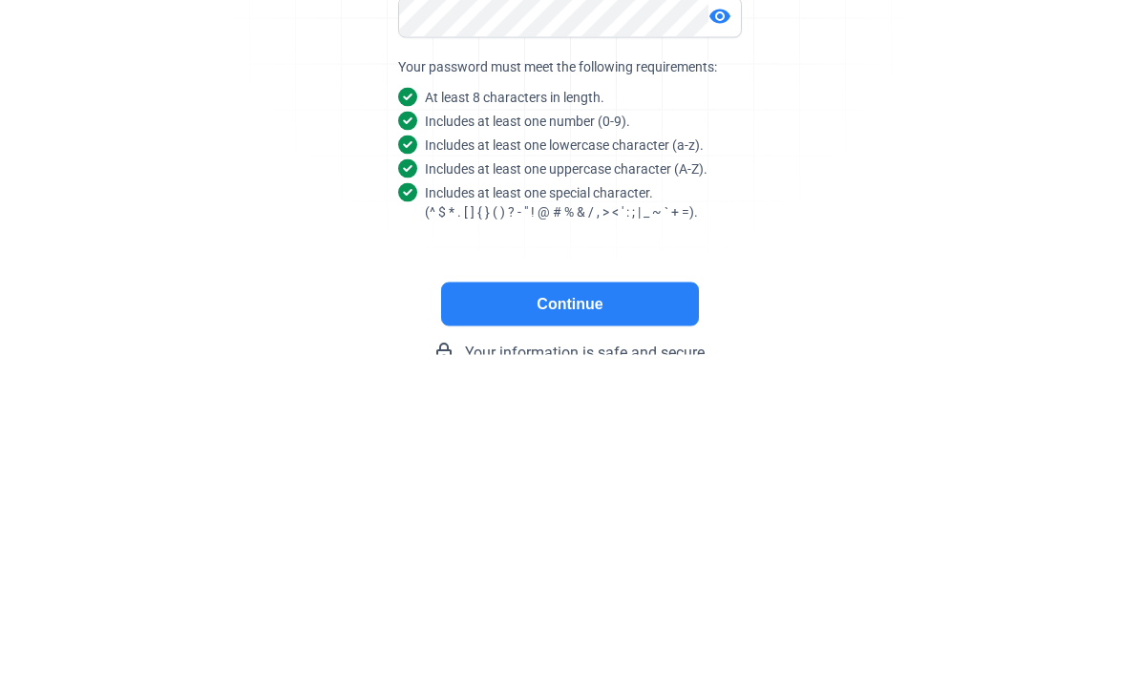
click at [633, 619] on button "Continue" at bounding box center [570, 641] width 258 height 44
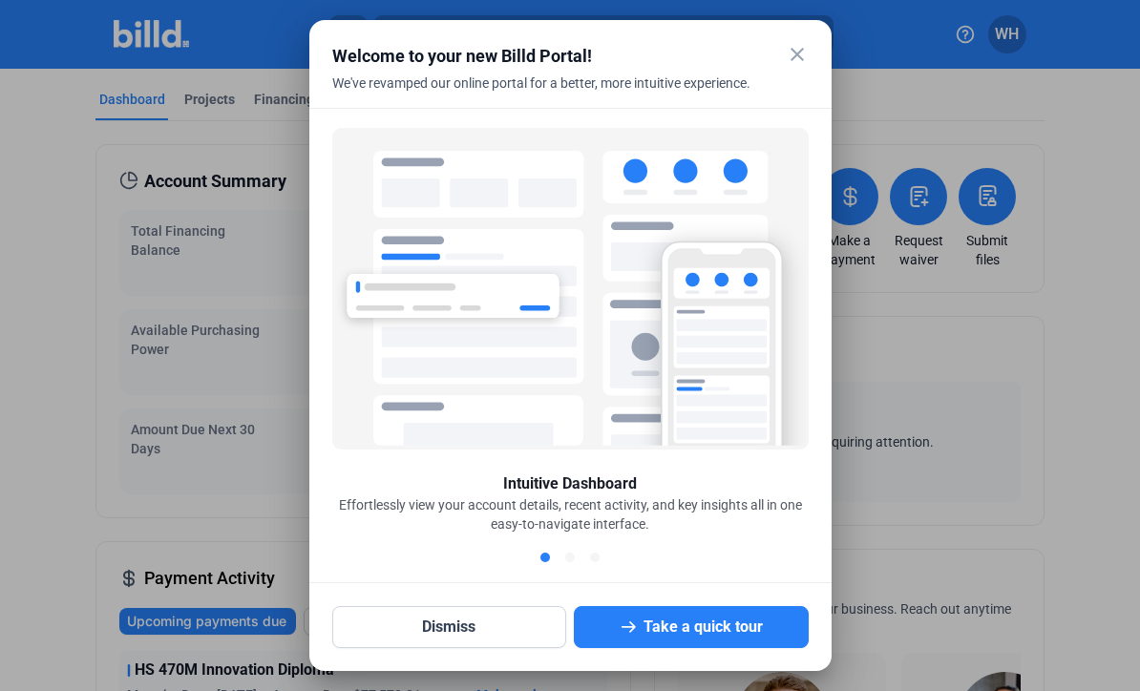
scroll to position [62, 0]
click at [467, 634] on button "Dismiss" at bounding box center [449, 627] width 235 height 42
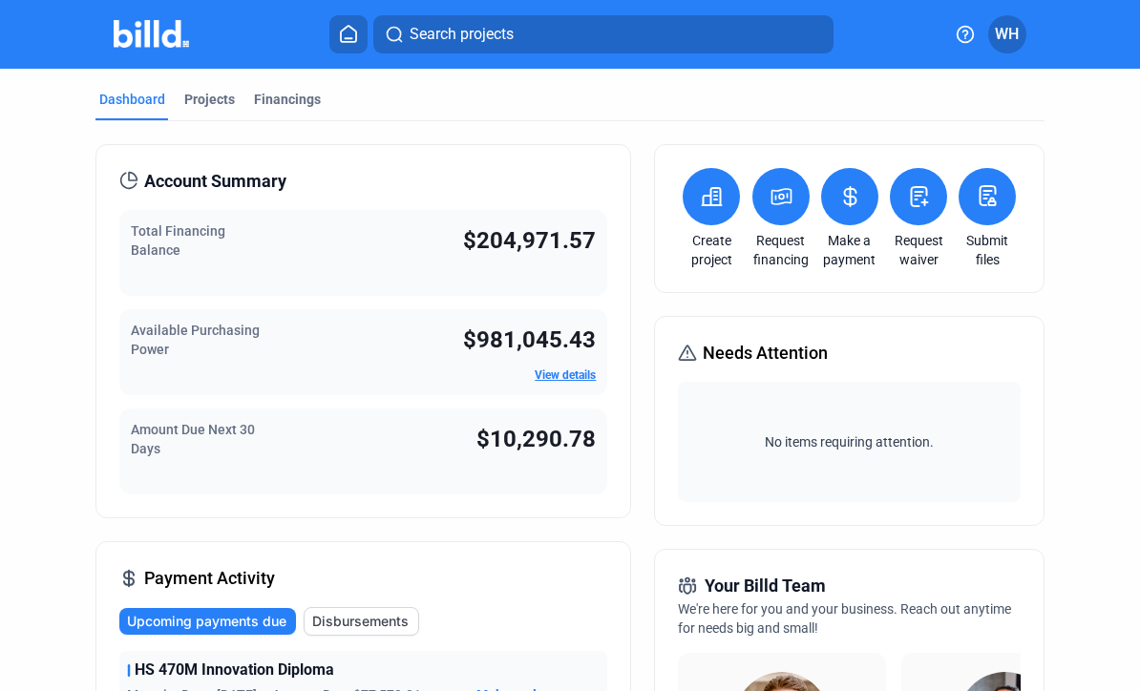
scroll to position [0, 0]
click at [1015, 17] on button "WH" at bounding box center [1007, 34] width 38 height 38
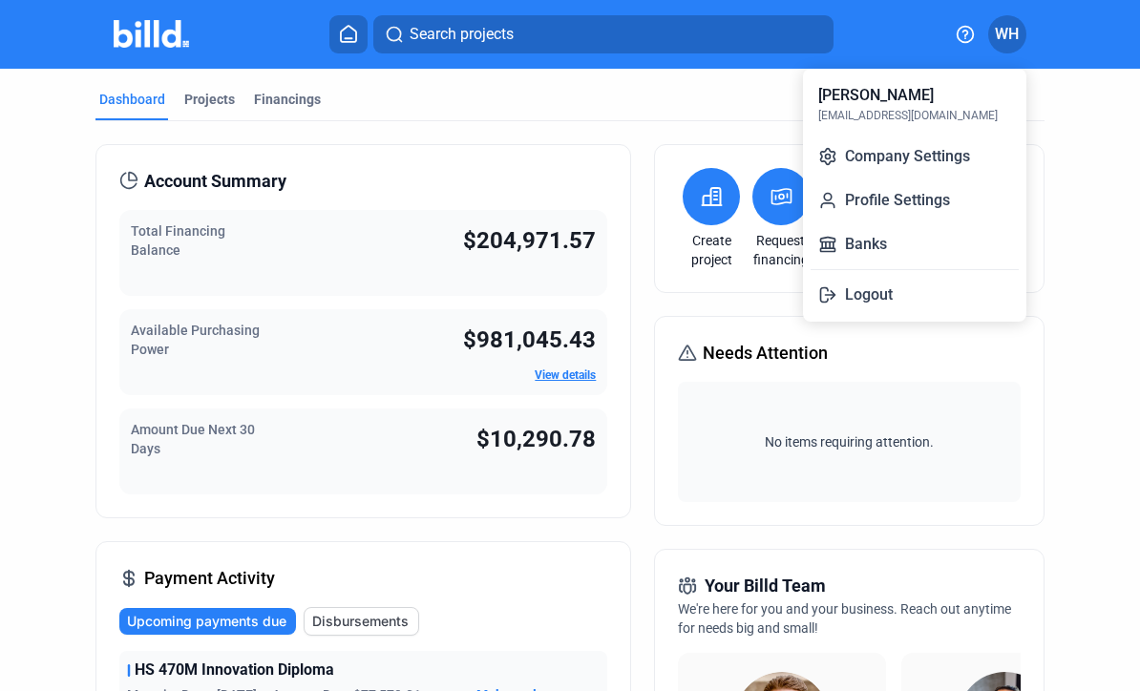
click at [870, 297] on button "Logout" at bounding box center [915, 295] width 208 height 38
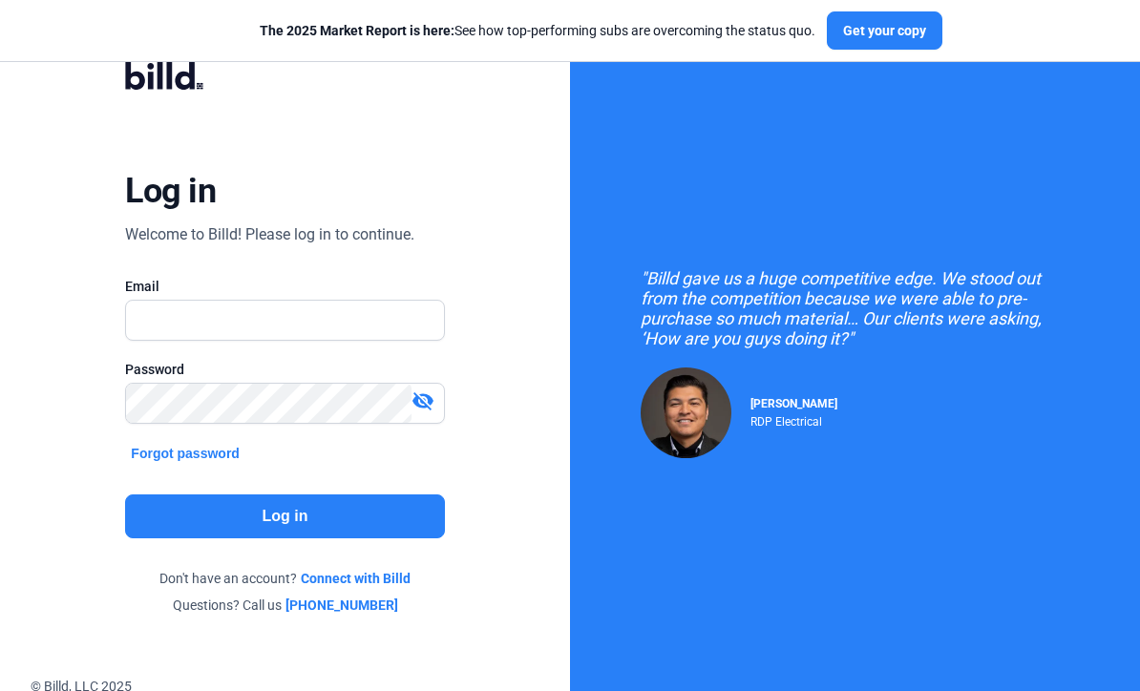
click at [1124, 220] on div ""Billd gave us a huge competitive edge. We stood out from the competition becau…" at bounding box center [855, 363] width 570 height 728
click at [369, 535] on button "Log in" at bounding box center [284, 517] width 319 height 44
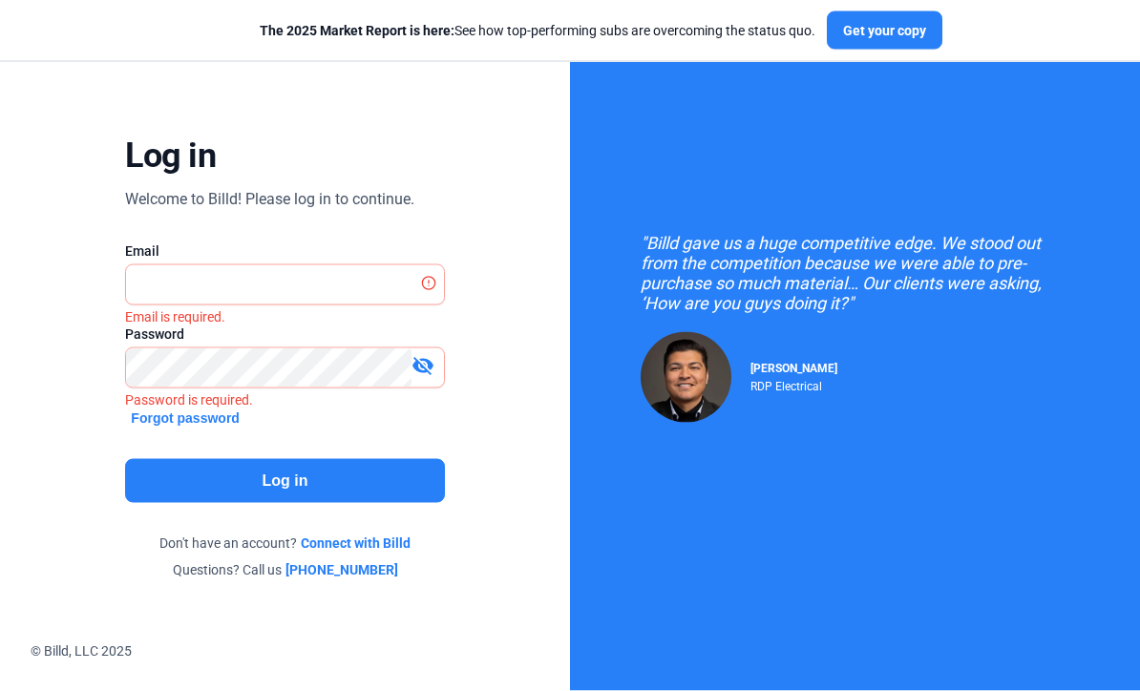
scroll to position [63, 0]
click at [314, 273] on input "text" at bounding box center [275, 285] width 298 height 39
click at [288, 266] on input "text" at bounding box center [284, 285] width 317 height 39
click at [294, 271] on input "text" at bounding box center [284, 285] width 317 height 39
click at [192, 276] on input "text" at bounding box center [284, 285] width 317 height 39
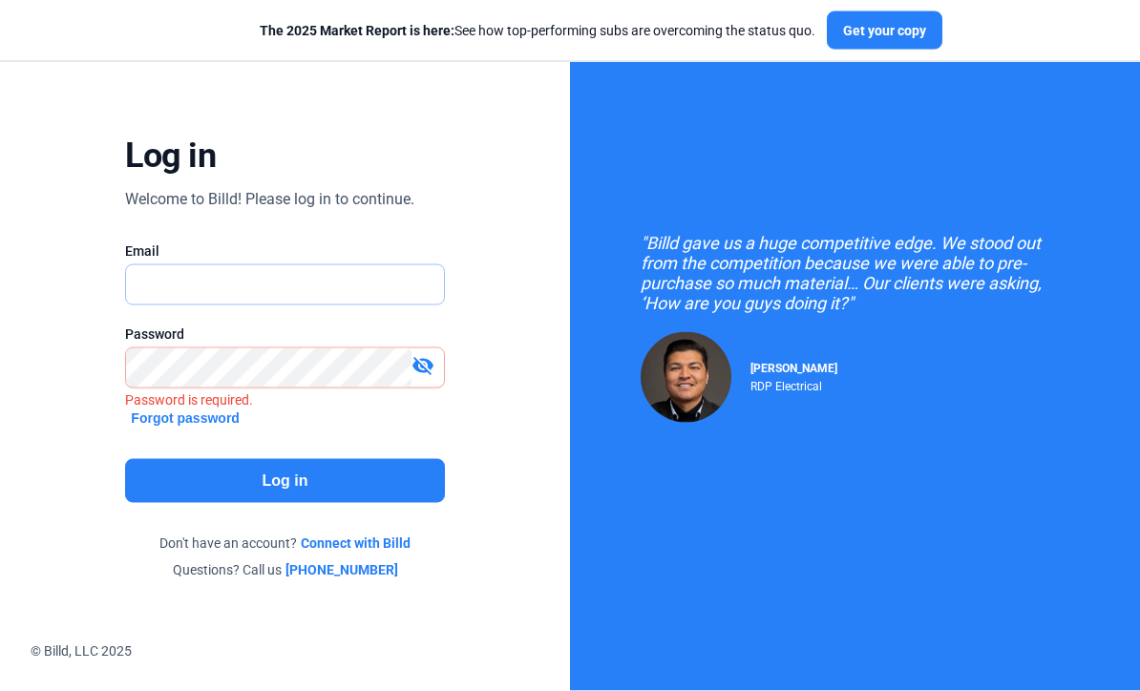
click at [213, 266] on input "text" at bounding box center [284, 285] width 317 height 39
click at [390, 274] on input "text" at bounding box center [284, 285] width 317 height 39
click at [392, 275] on input "text" at bounding box center [284, 285] width 317 height 39
click at [303, 266] on input "text" at bounding box center [284, 285] width 317 height 39
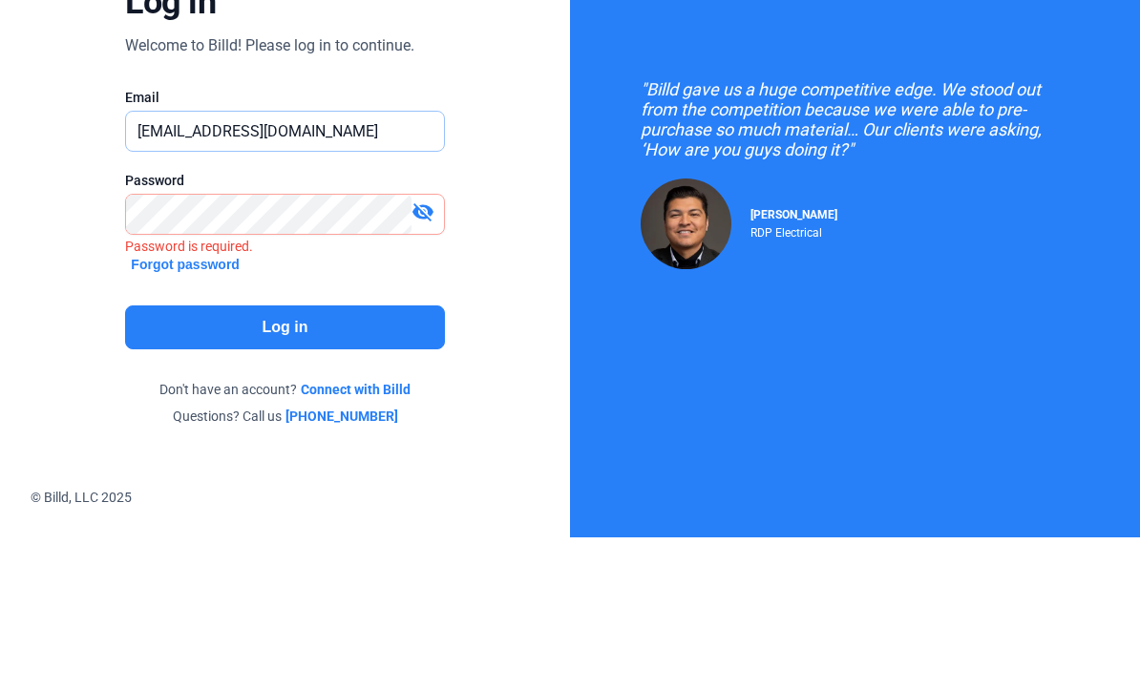
type input "[EMAIL_ADDRESS][DOMAIN_NAME]"
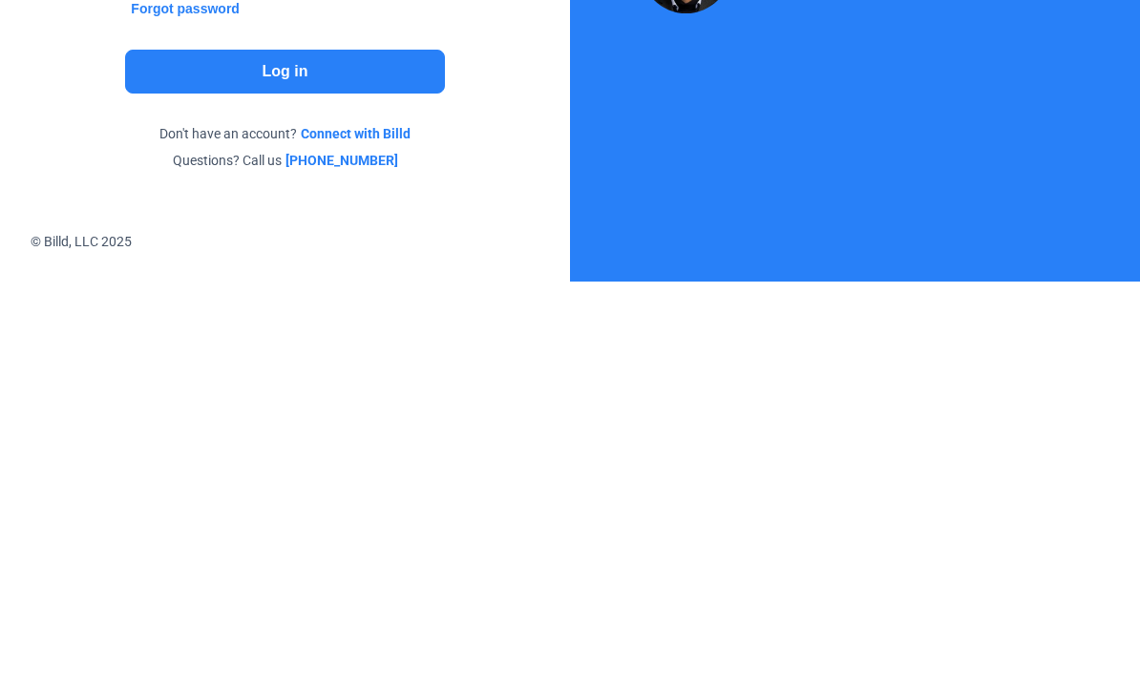
click at [376, 459] on button "Log in" at bounding box center [284, 481] width 319 height 44
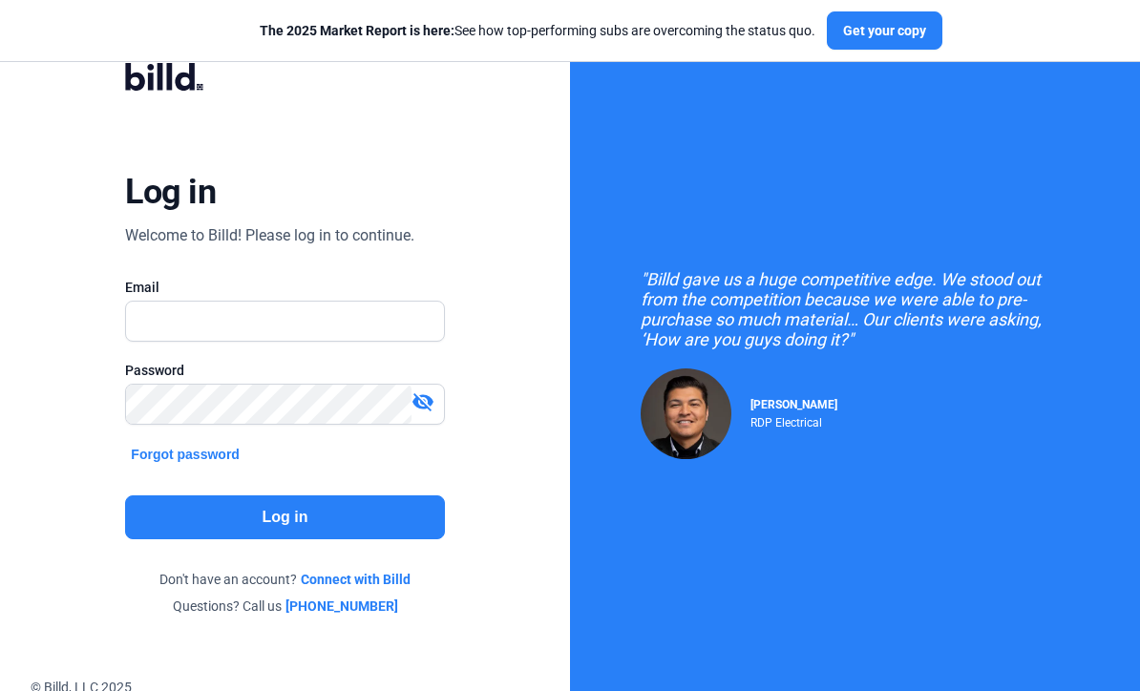
scroll to position [63, 0]
